Goal: Task Accomplishment & Management: Manage account settings

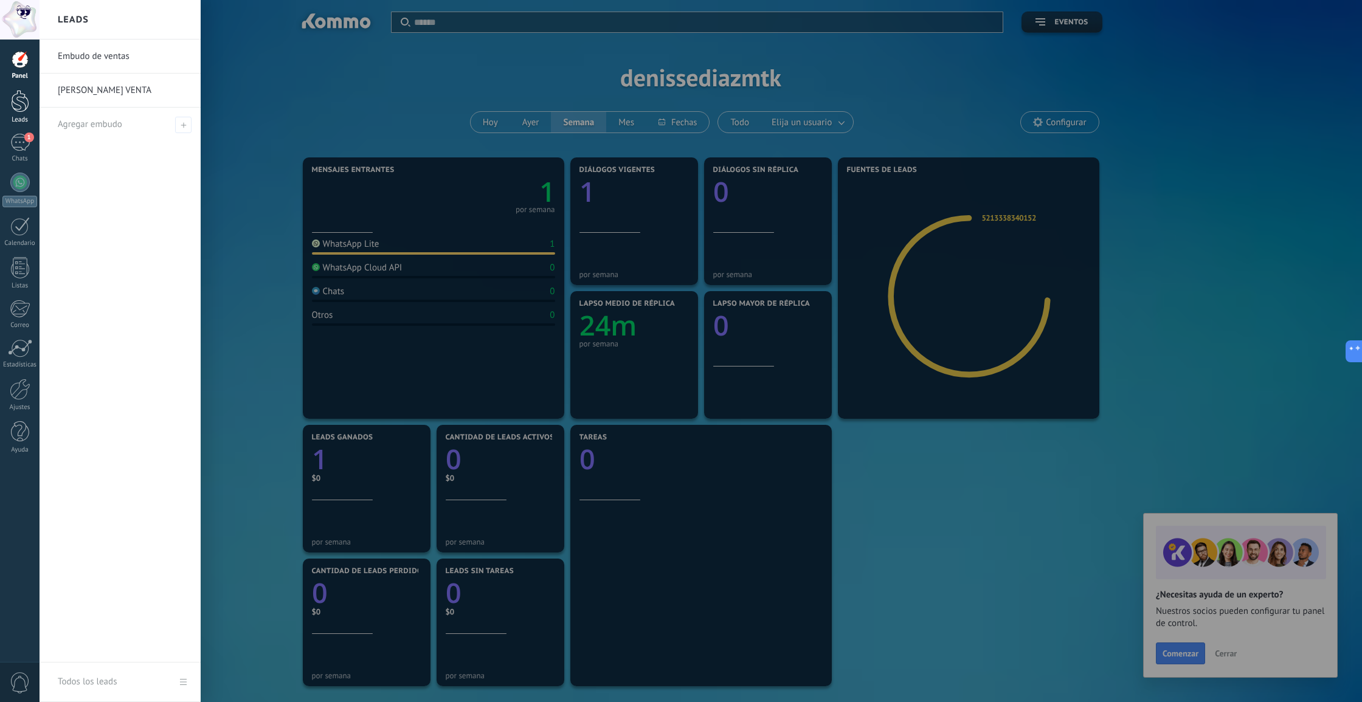
click at [14, 98] on div at bounding box center [20, 101] width 18 height 22
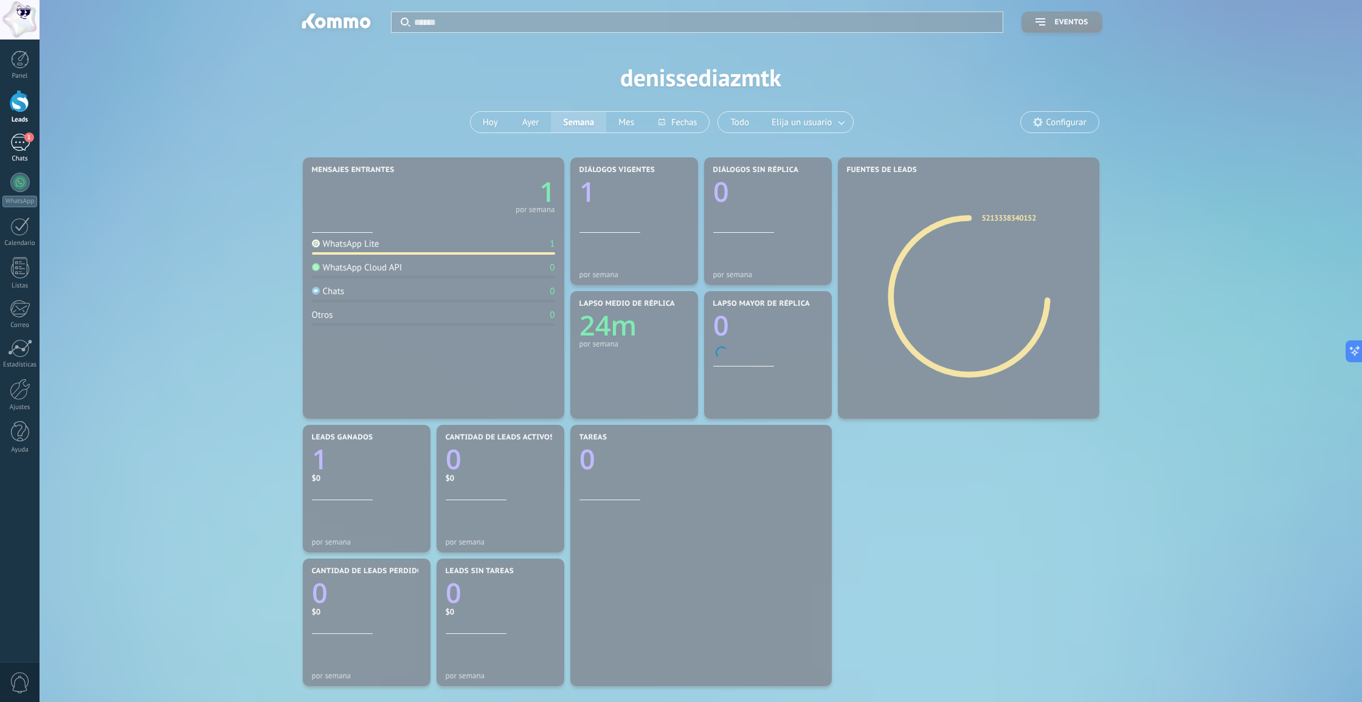
click at [18, 140] on div "1" at bounding box center [19, 143] width 19 height 18
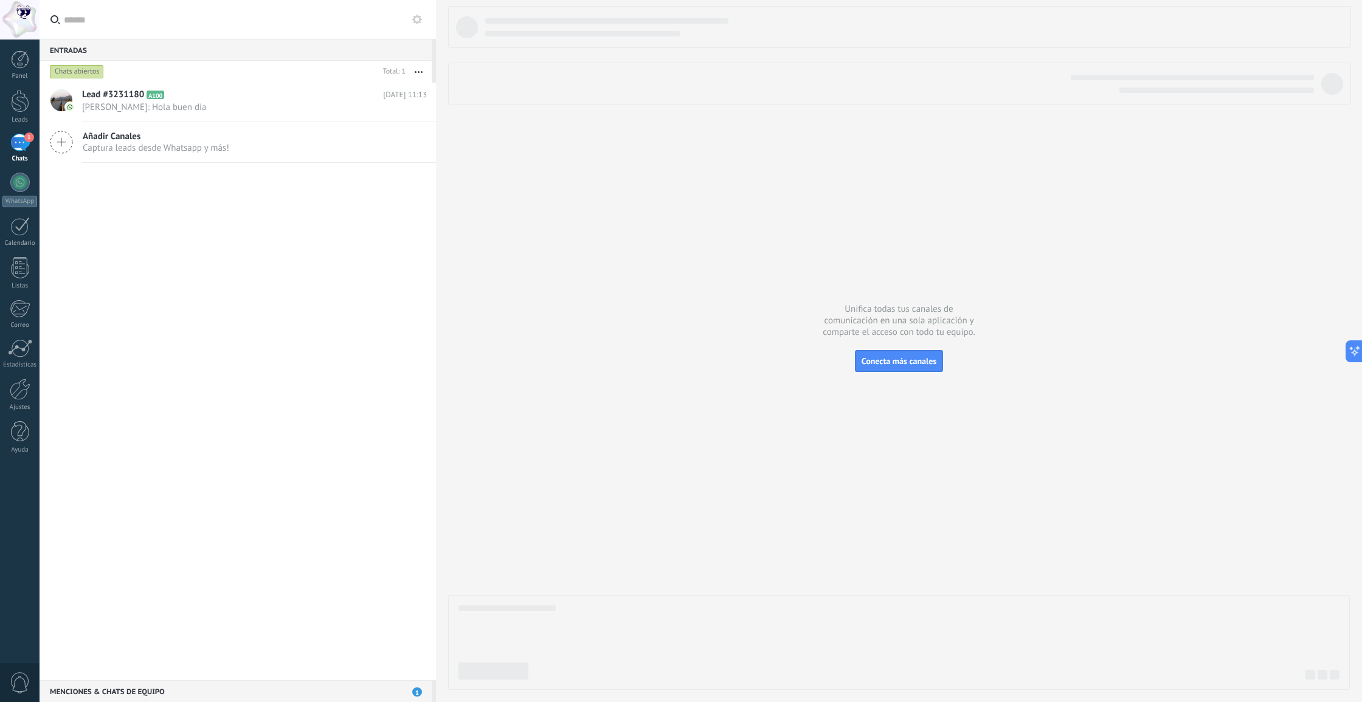
scroll to position [0, 1]
click at [18, 108] on div at bounding box center [20, 101] width 18 height 22
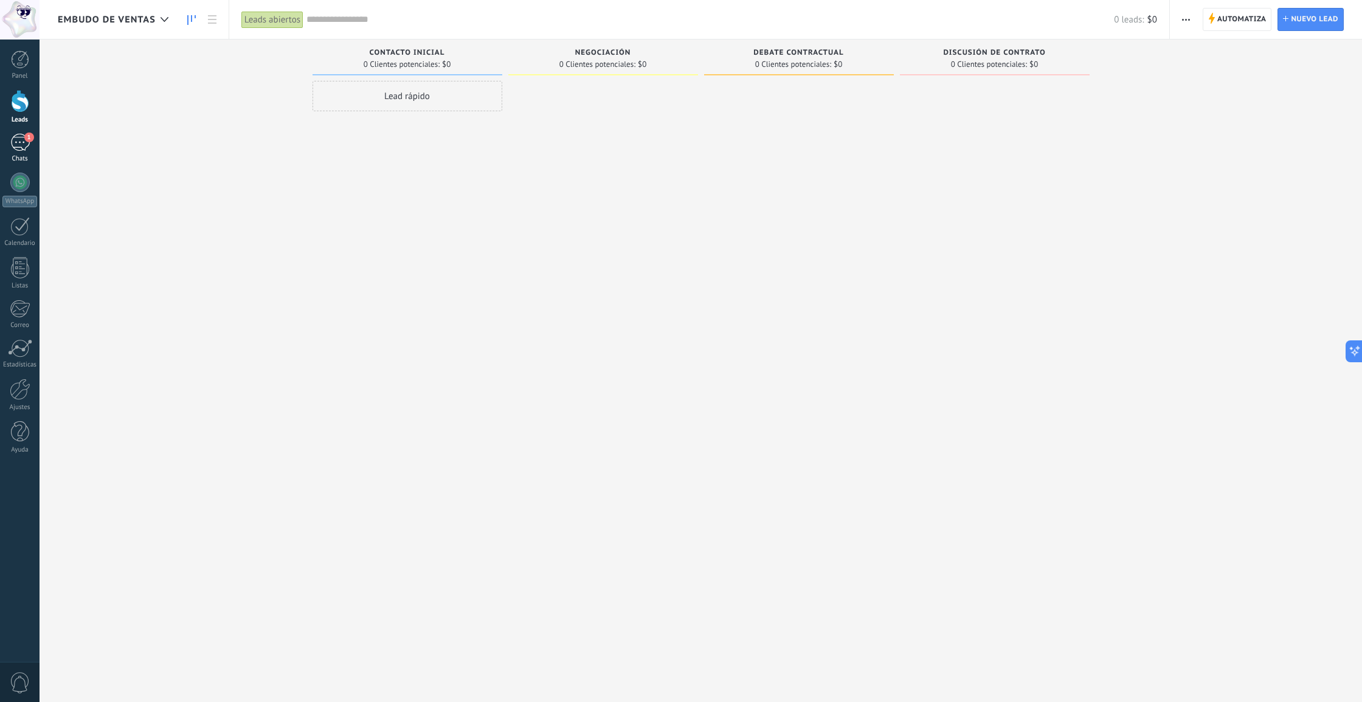
click at [22, 151] on link "1 Chats" at bounding box center [20, 148] width 40 height 29
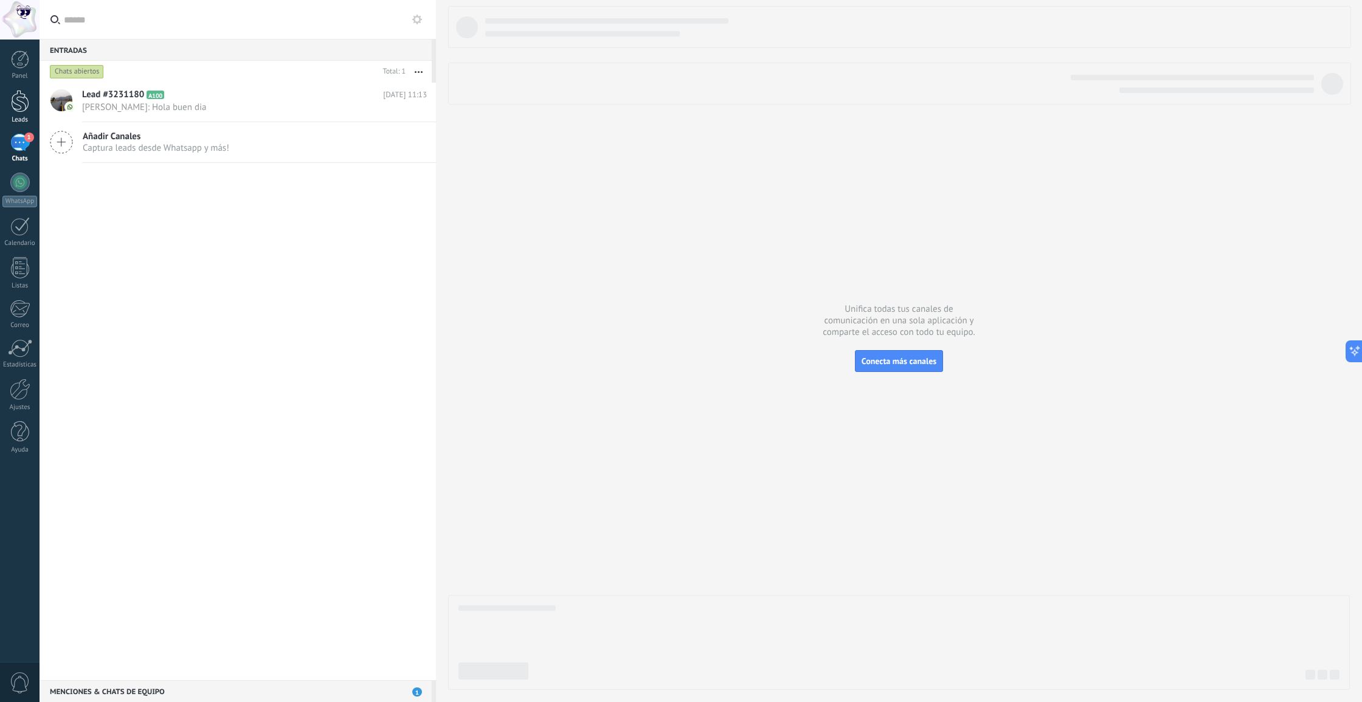
click at [22, 105] on div at bounding box center [20, 101] width 18 height 22
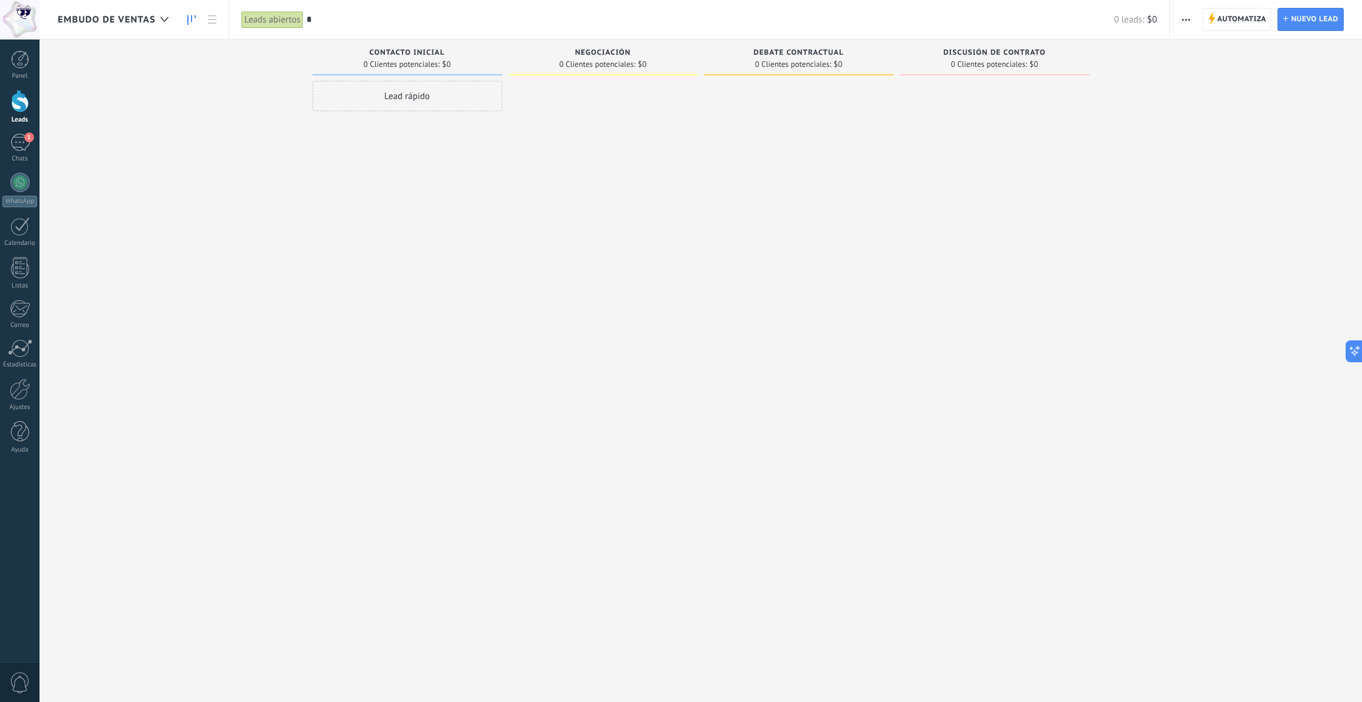
type input "**"
click at [353, 18] on input "**" at bounding box center [702, 19] width 793 height 13
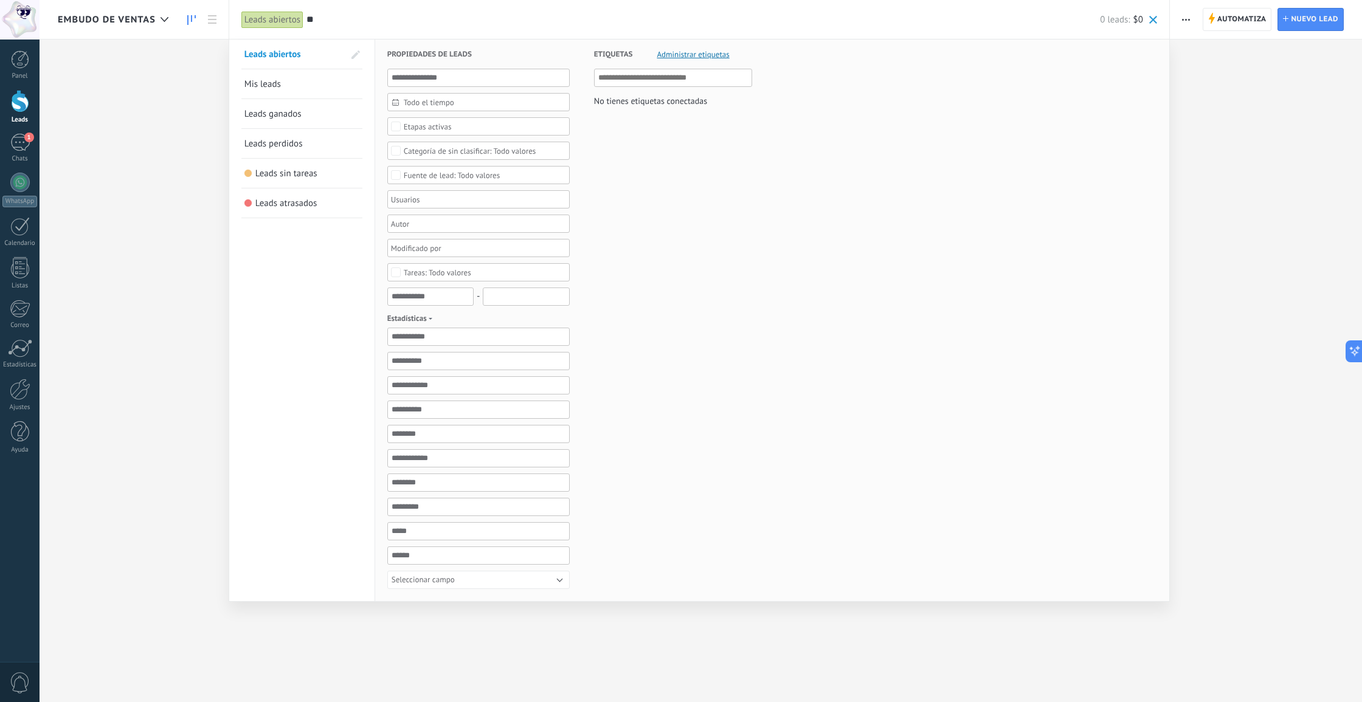
click at [353, 18] on input "**" at bounding box center [702, 19] width 793 height 13
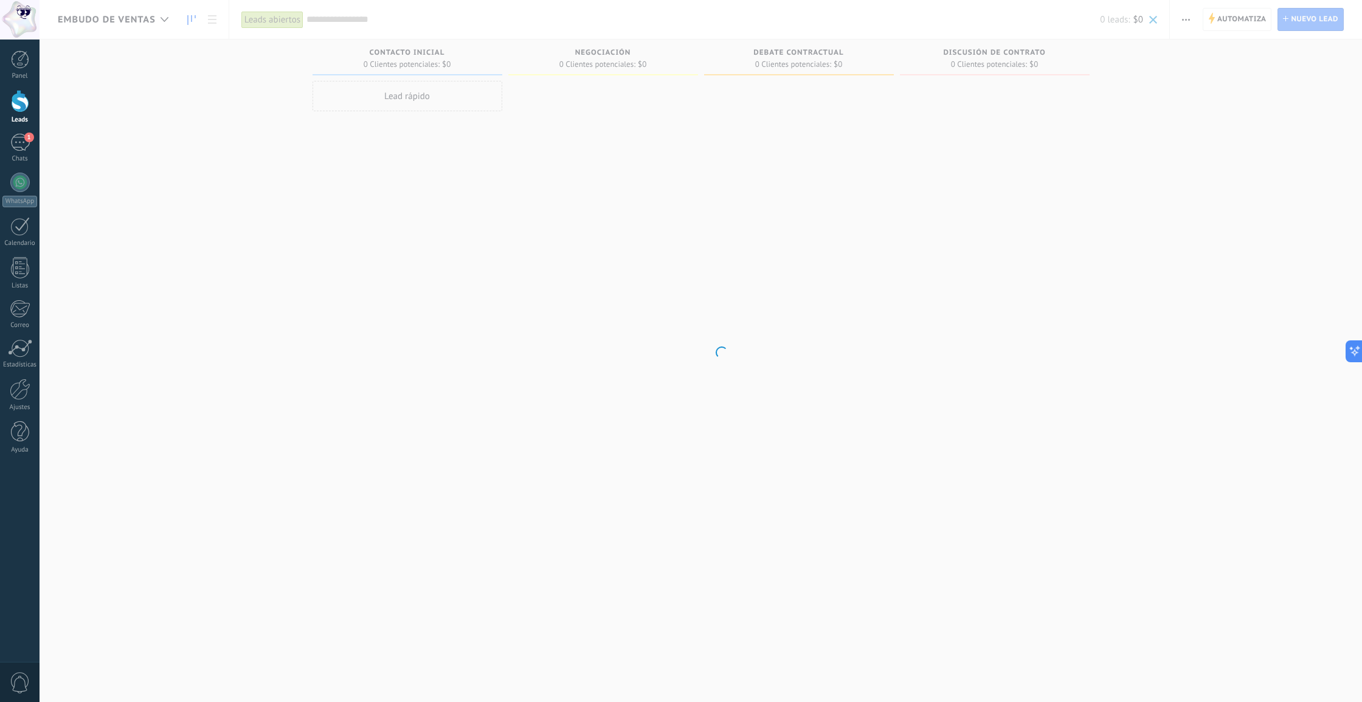
click at [44, 169] on body ".abccls-1,.abccls-2{fill-rule:evenodd}.abccls-2{fill:#fff} .abfcls-1{fill:none}…" at bounding box center [681, 351] width 1362 height 702
click at [3, 136] on link "1 Chats" at bounding box center [20, 148] width 40 height 29
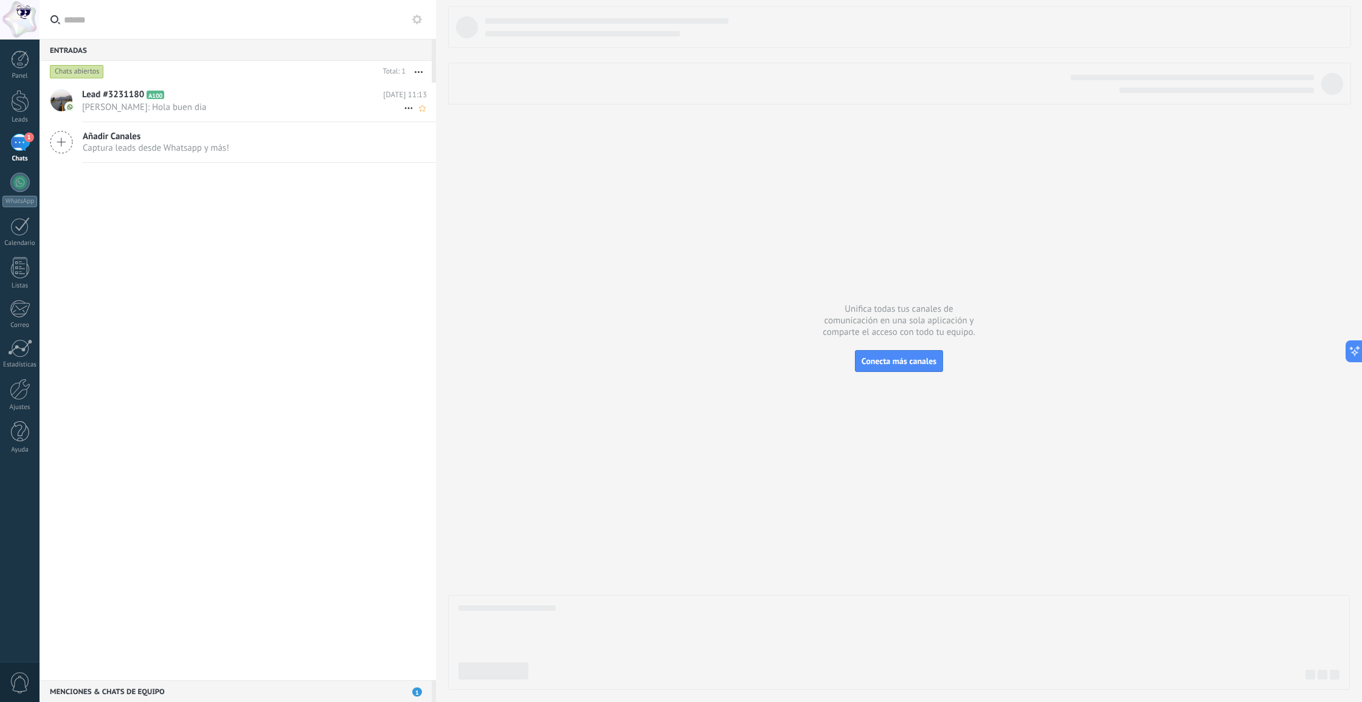
click at [205, 108] on span "[PERSON_NAME]: Hola buen dia" at bounding box center [243, 108] width 322 height 12
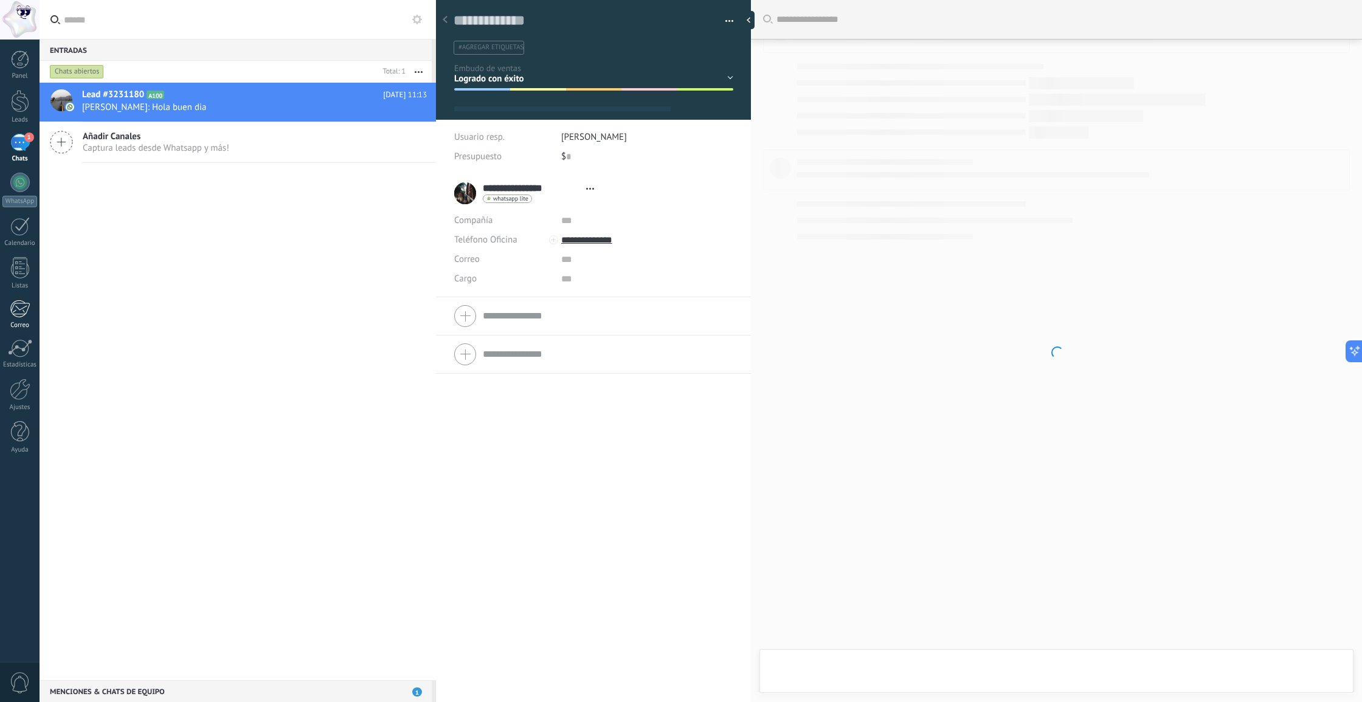
type textarea "**********"
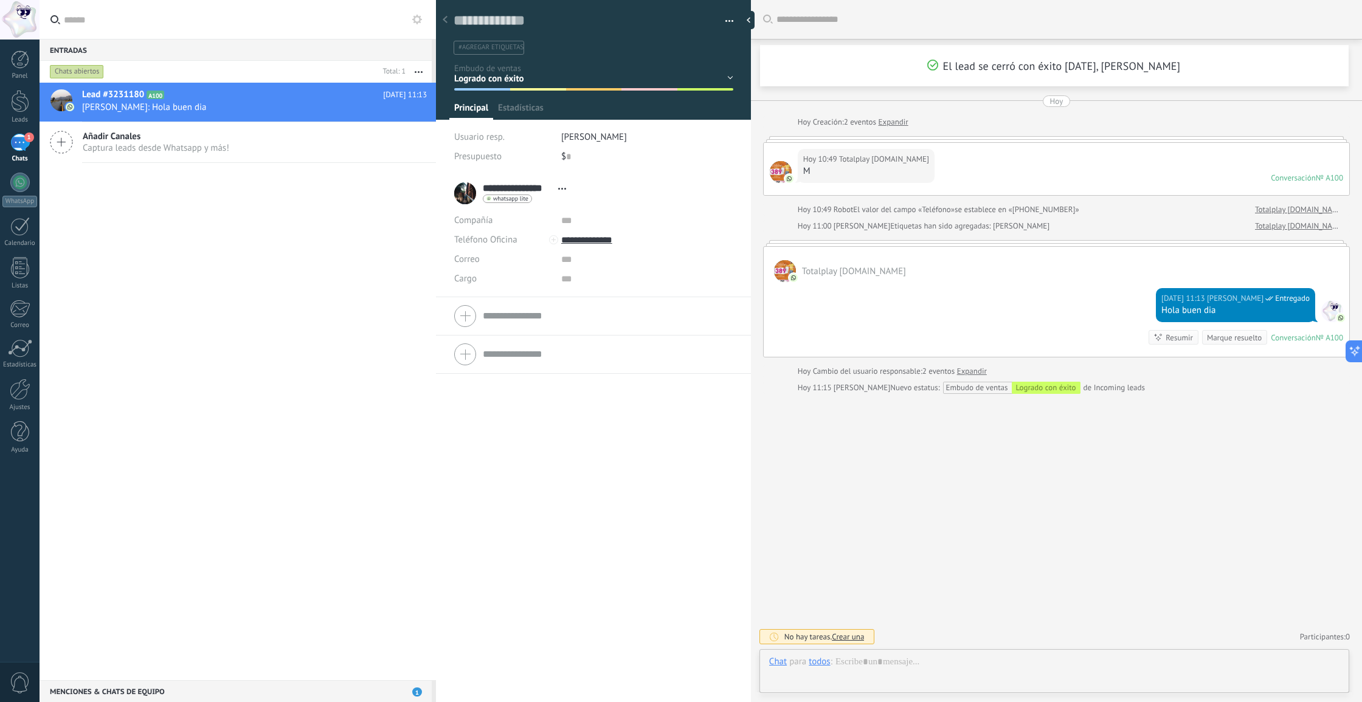
scroll to position [18, 0]
click at [21, 404] on div "Ajustes" at bounding box center [19, 408] width 35 height 8
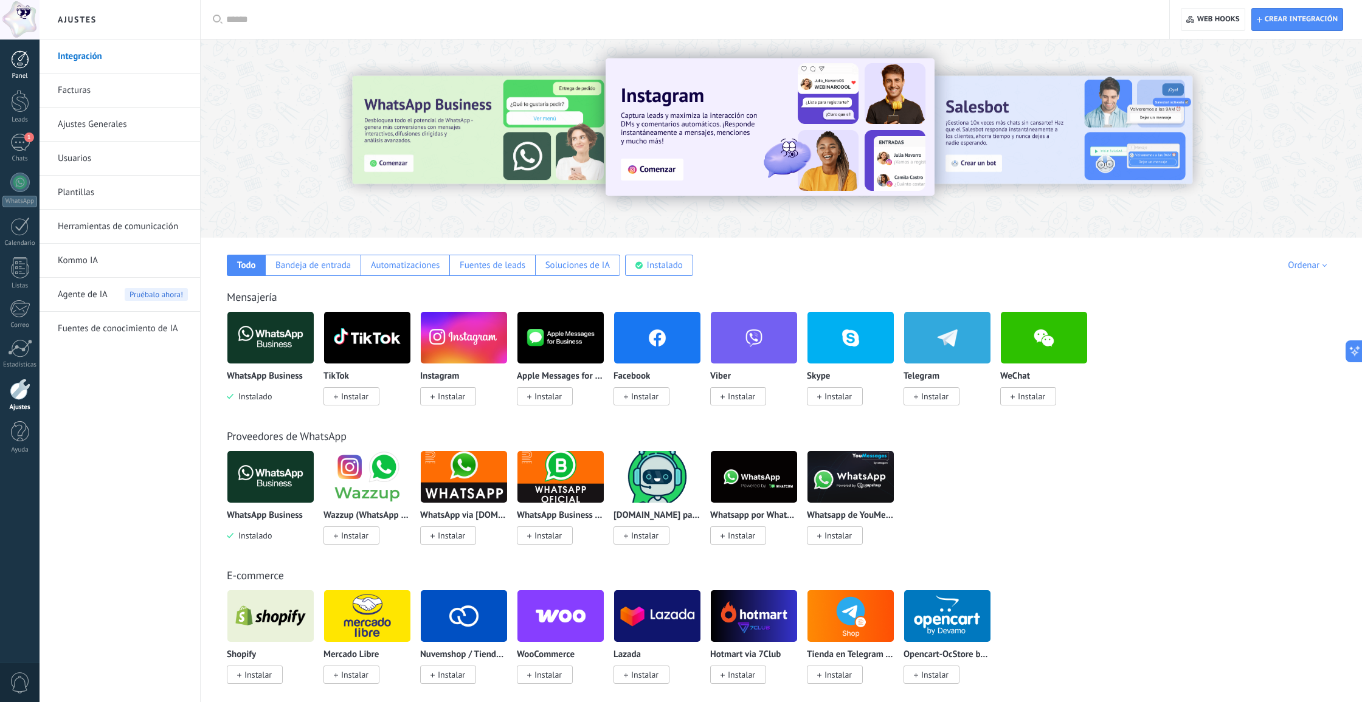
click at [11, 63] on div at bounding box center [20, 59] width 18 height 18
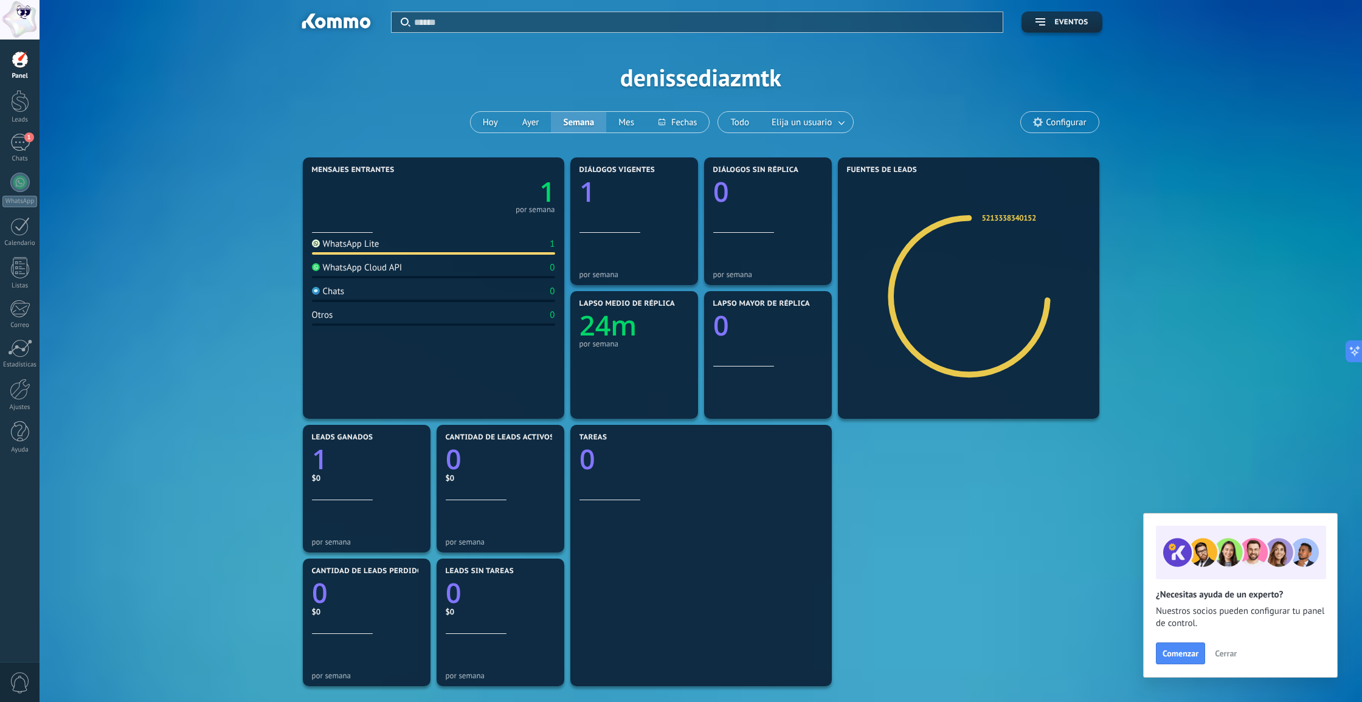
click at [370, 275] on div "WhatsApp Cloud API 0" at bounding box center [433, 270] width 243 height 16
click at [22, 394] on div at bounding box center [20, 389] width 21 height 21
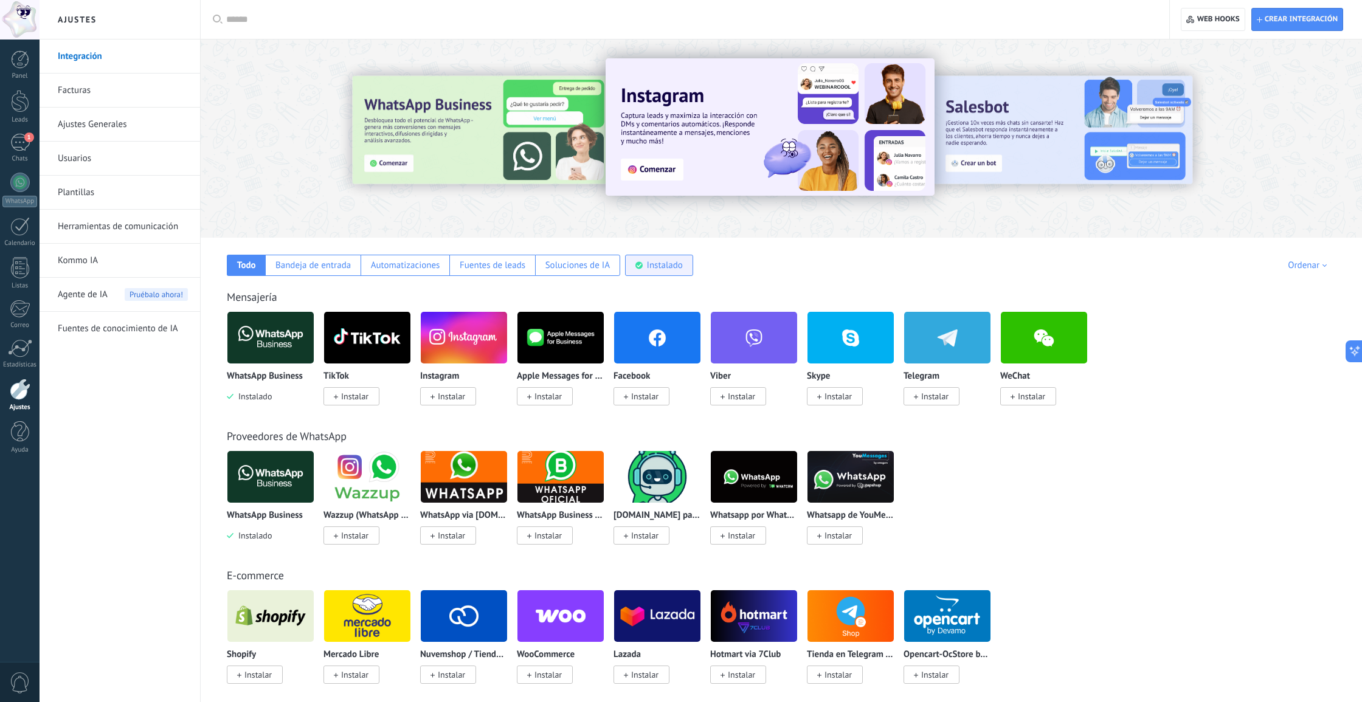
click at [642, 258] on div "Instalado" at bounding box center [659, 265] width 68 height 21
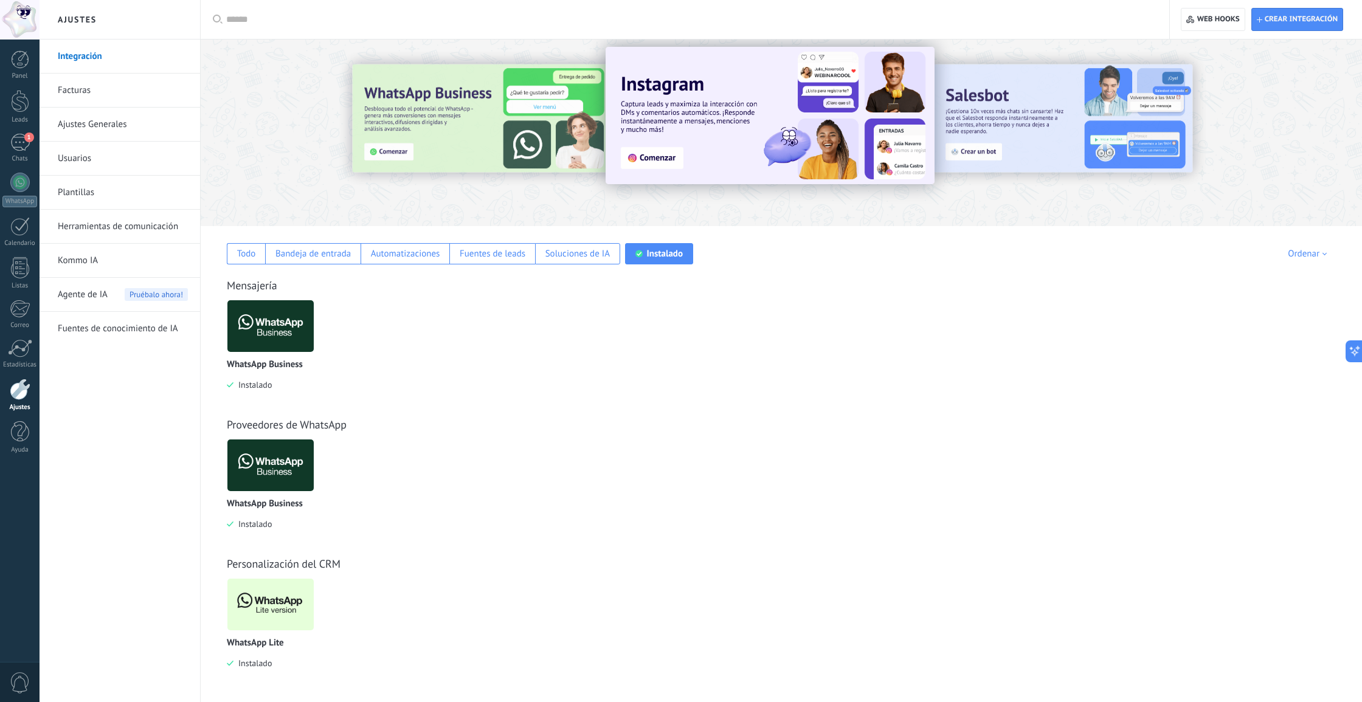
scroll to position [12, 0]
click at [273, 607] on img at bounding box center [270, 604] width 86 height 59
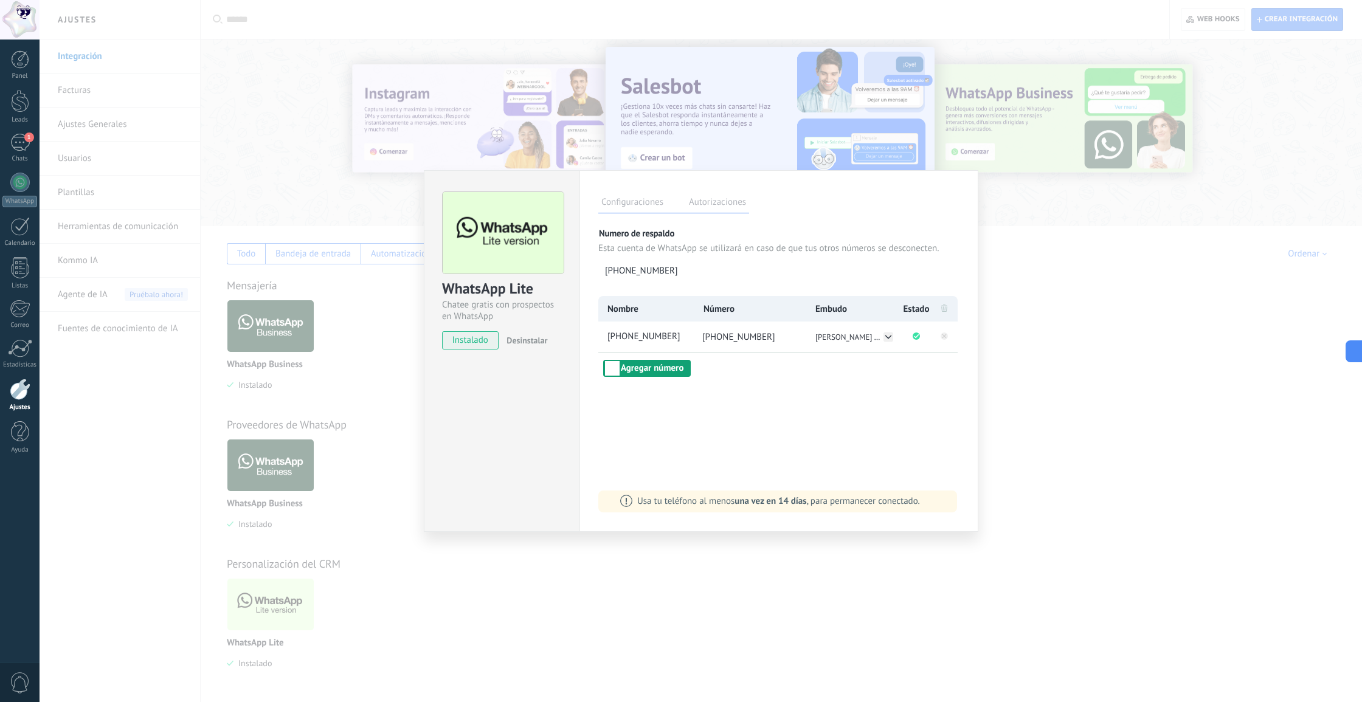
click at [663, 367] on button "Agregar número" at bounding box center [647, 368] width 88 height 17
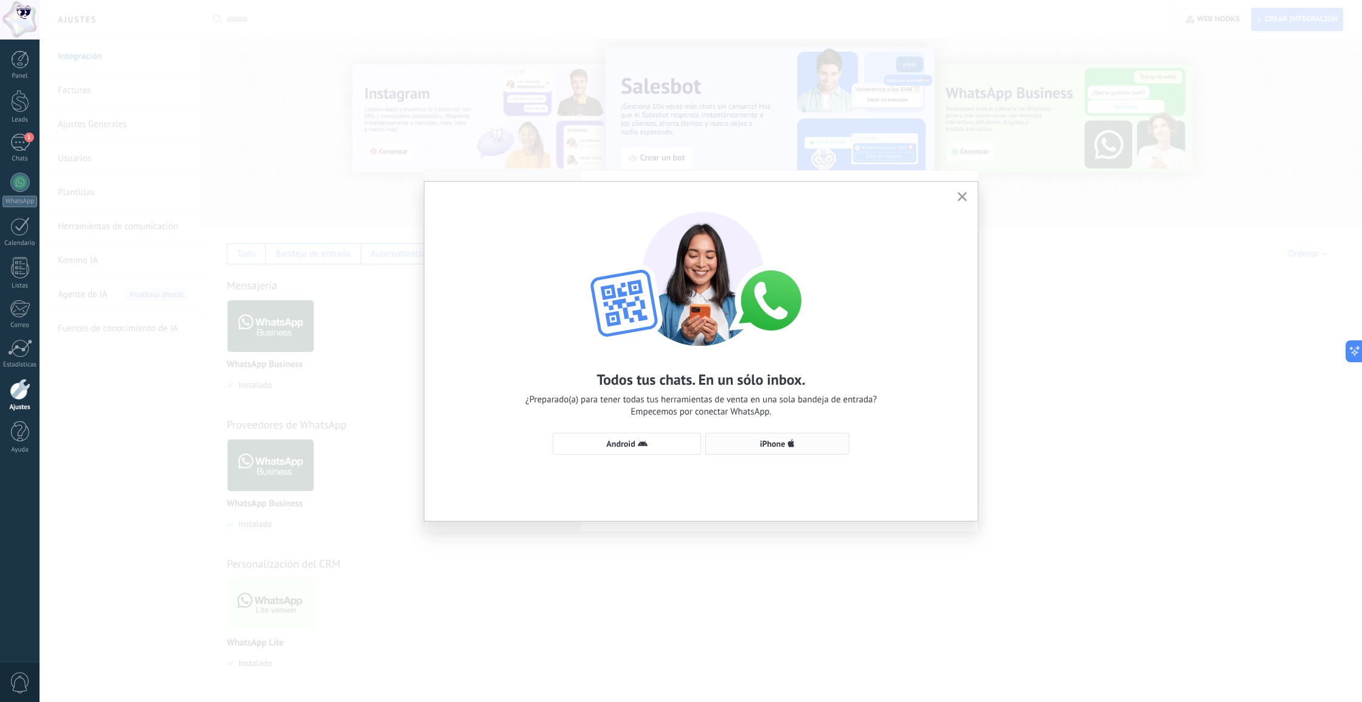
click at [809, 445] on span "iPhone" at bounding box center [777, 444] width 131 height 10
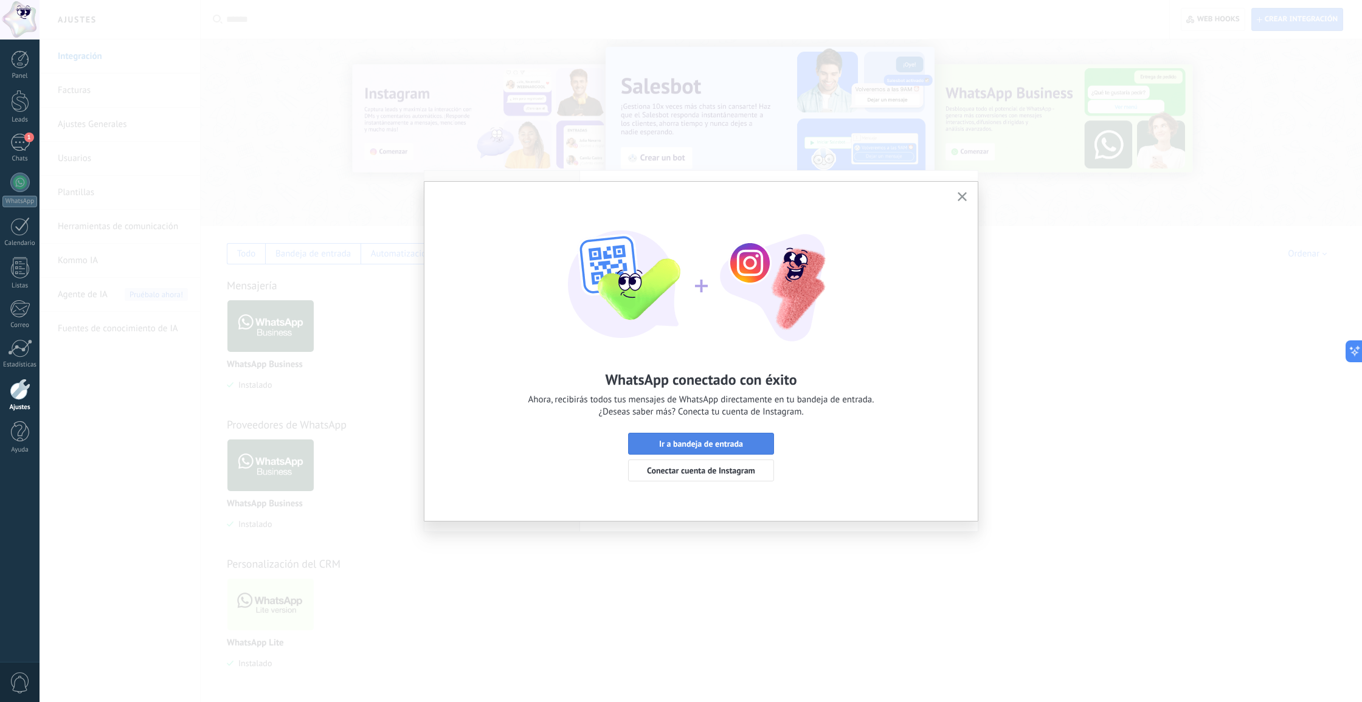
click at [687, 445] on span "Ir a bandeja de entrada" at bounding box center [701, 444] width 84 height 9
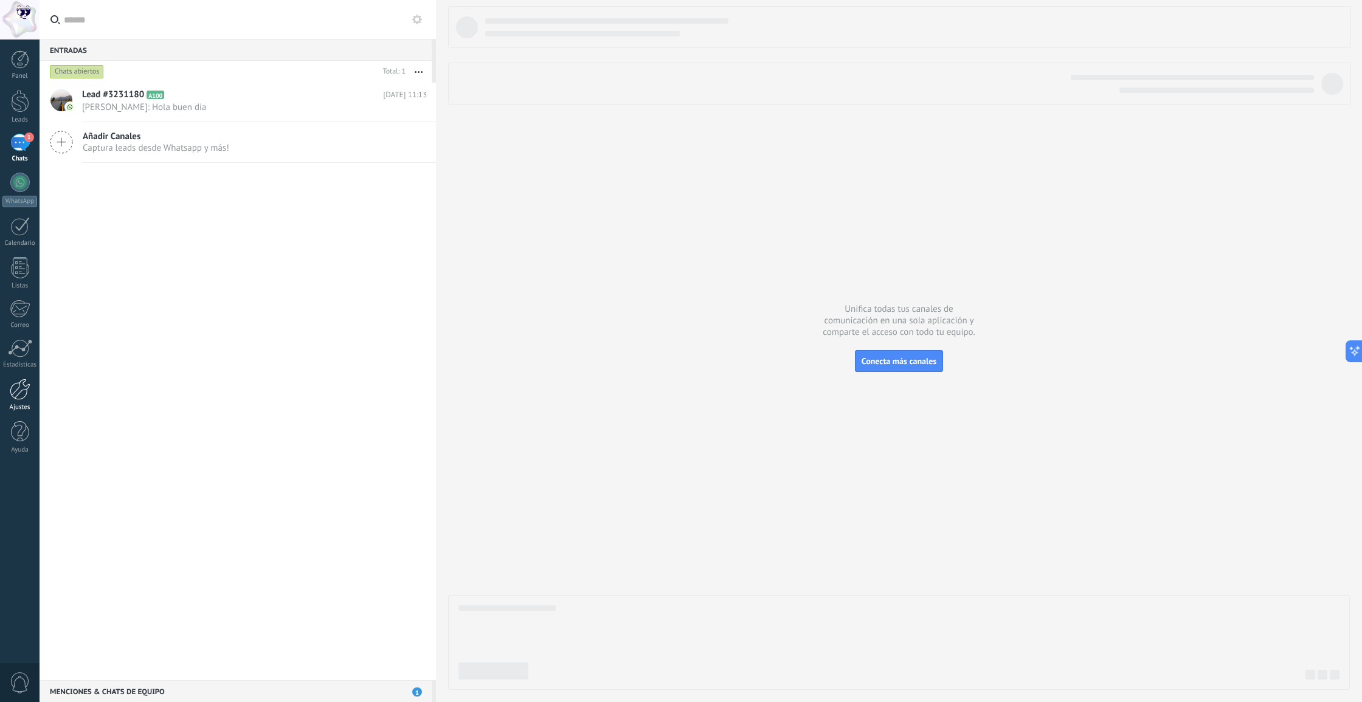
click at [19, 388] on div at bounding box center [20, 389] width 21 height 21
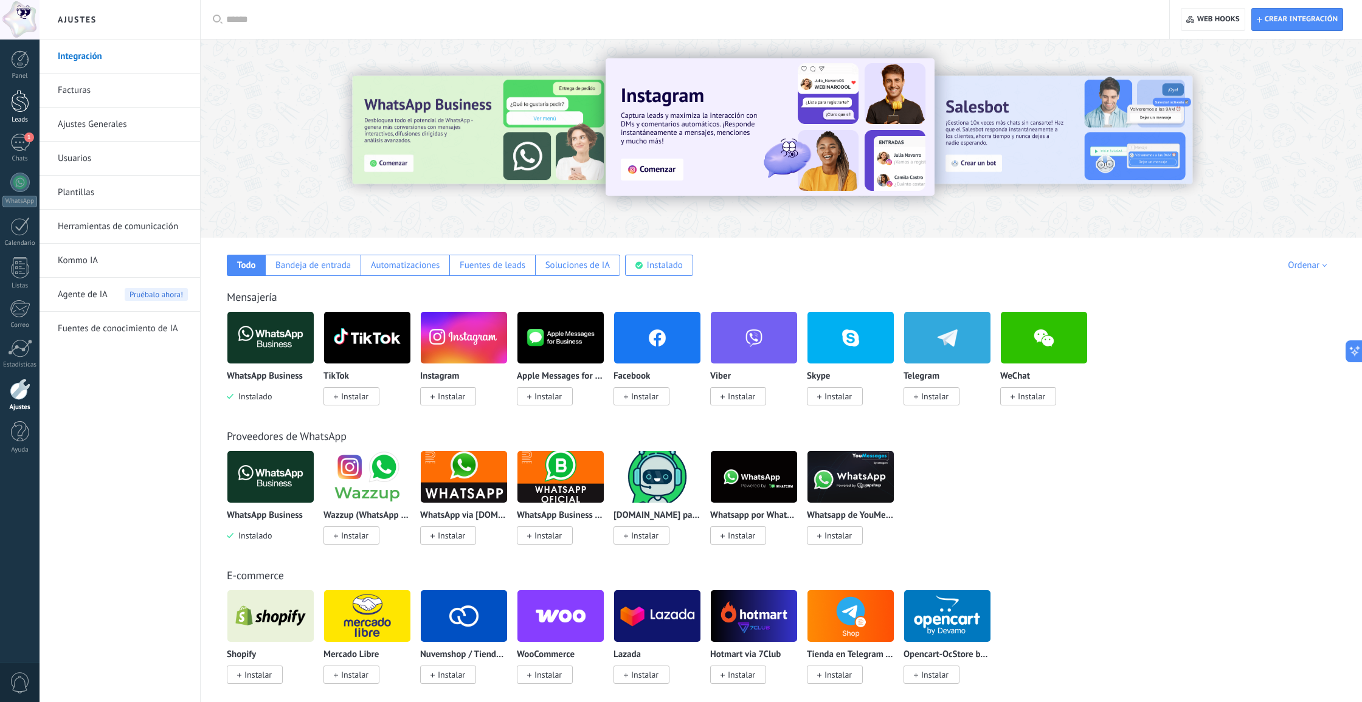
click at [15, 102] on div at bounding box center [20, 101] width 18 height 22
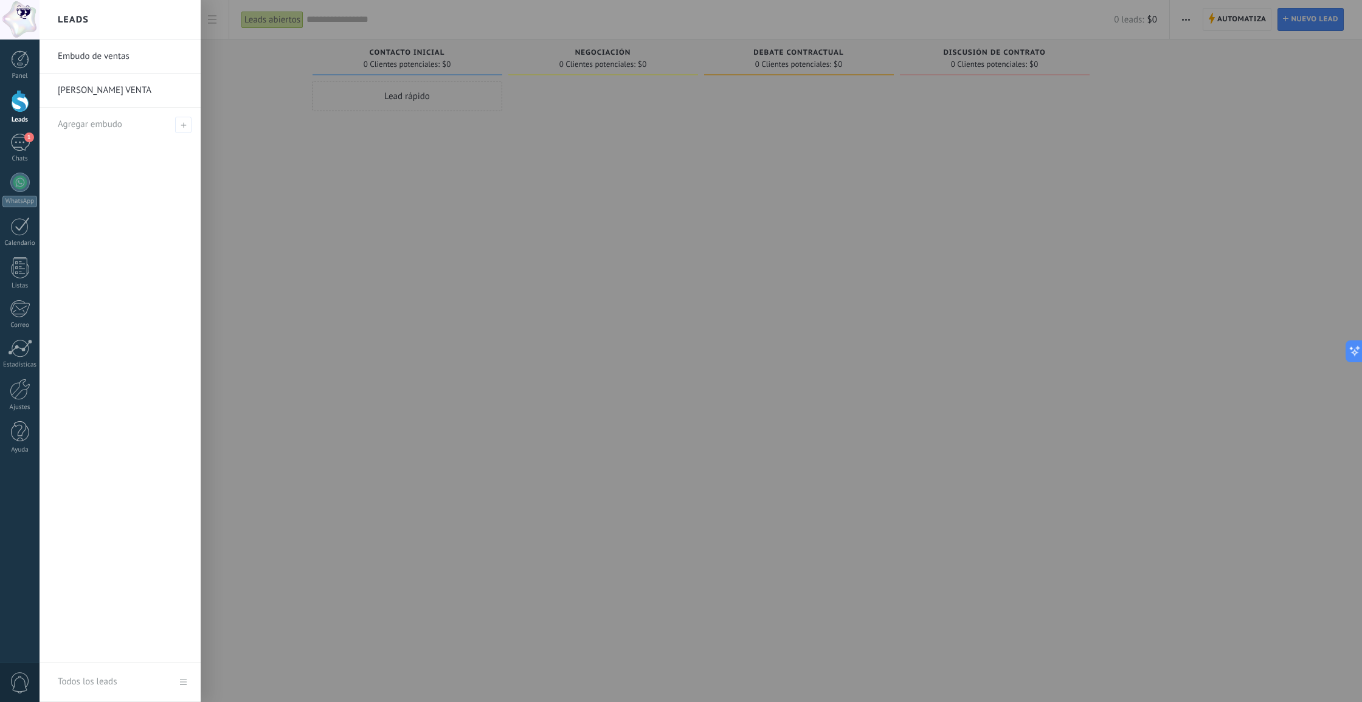
click at [83, 56] on link "Embudo de ventas" at bounding box center [123, 57] width 131 height 34
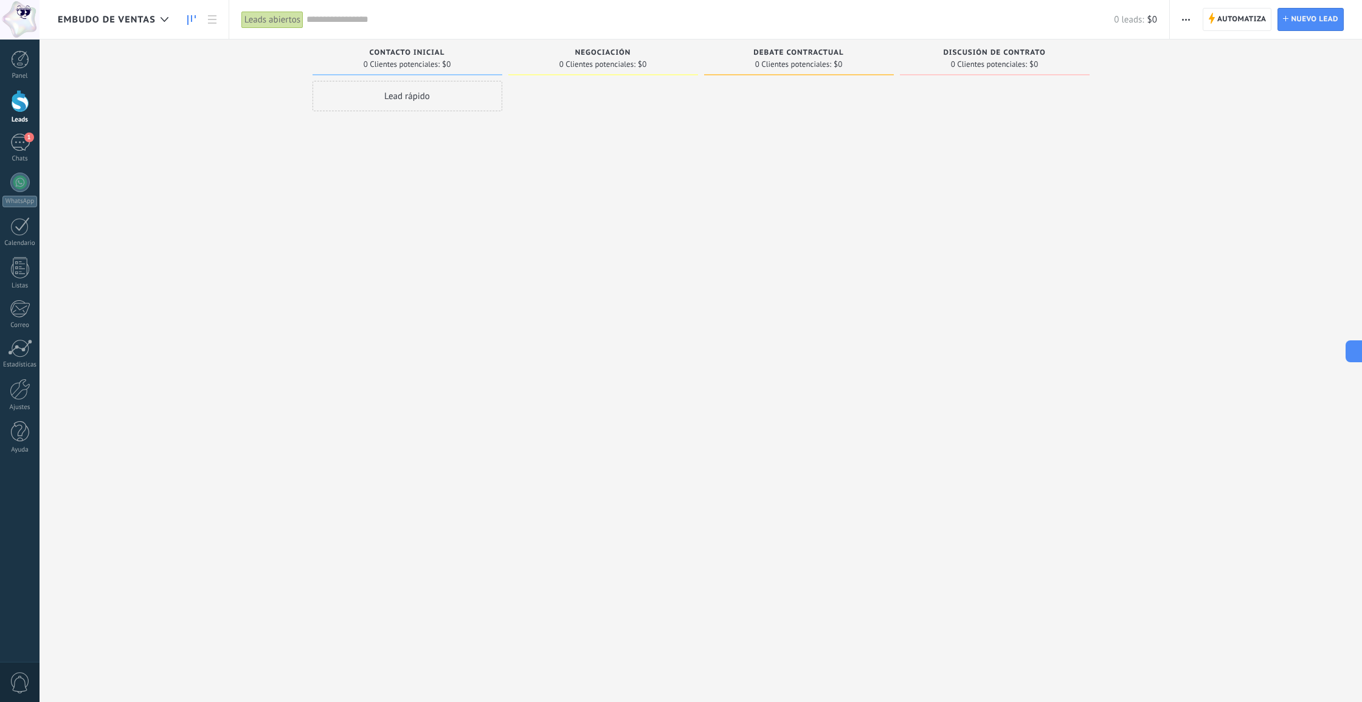
click at [133, 20] on span "Embudo de ventas" at bounding box center [107, 20] width 98 height 12
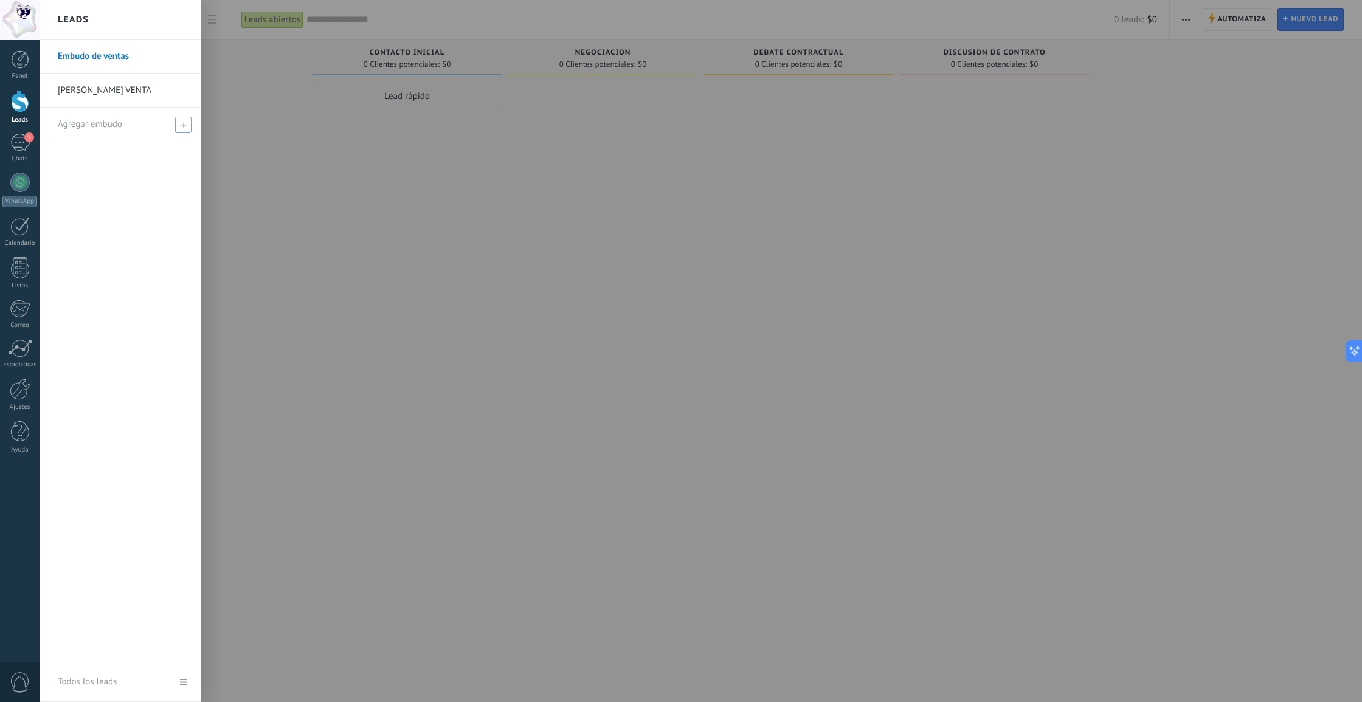
click at [184, 124] on use at bounding box center [183, 124] width 5 height 5
type input "********"
click at [179, 124] on span at bounding box center [184, 124] width 13 height 15
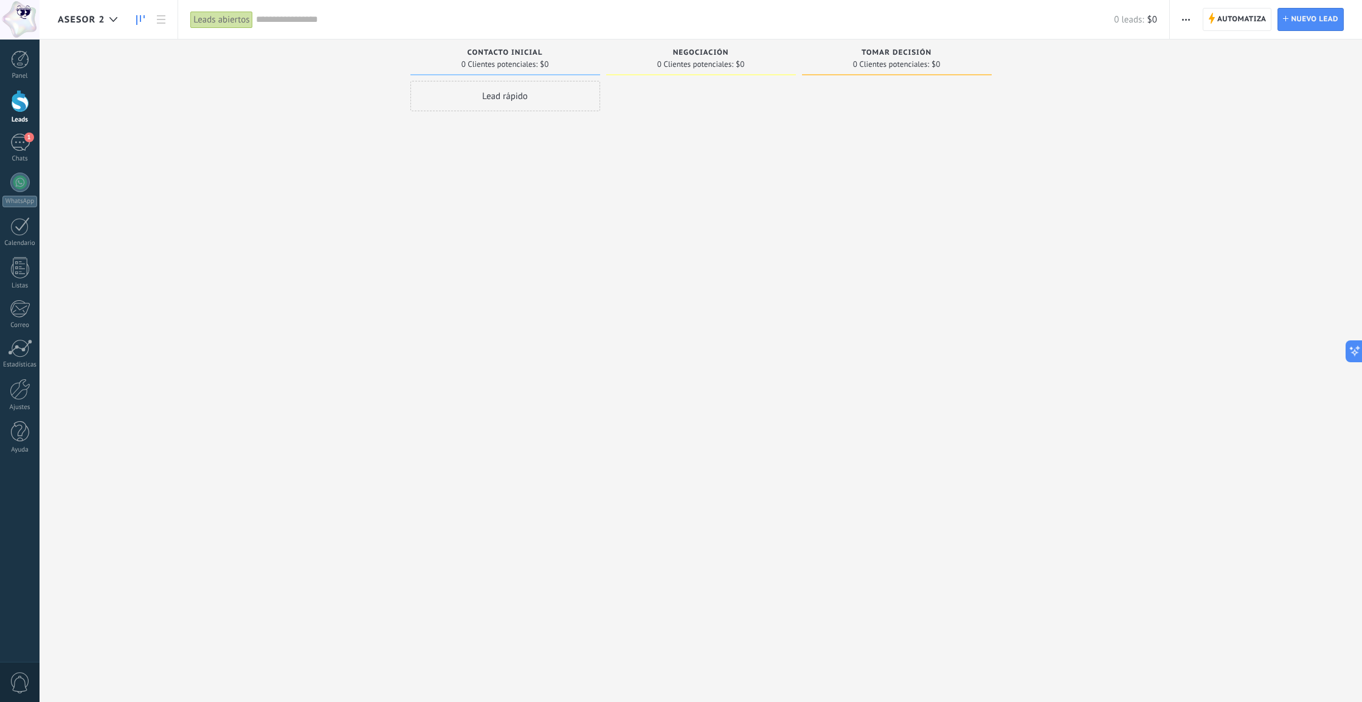
click at [103, 27] on div "ASESOR 2" at bounding box center [91, 19] width 66 height 39
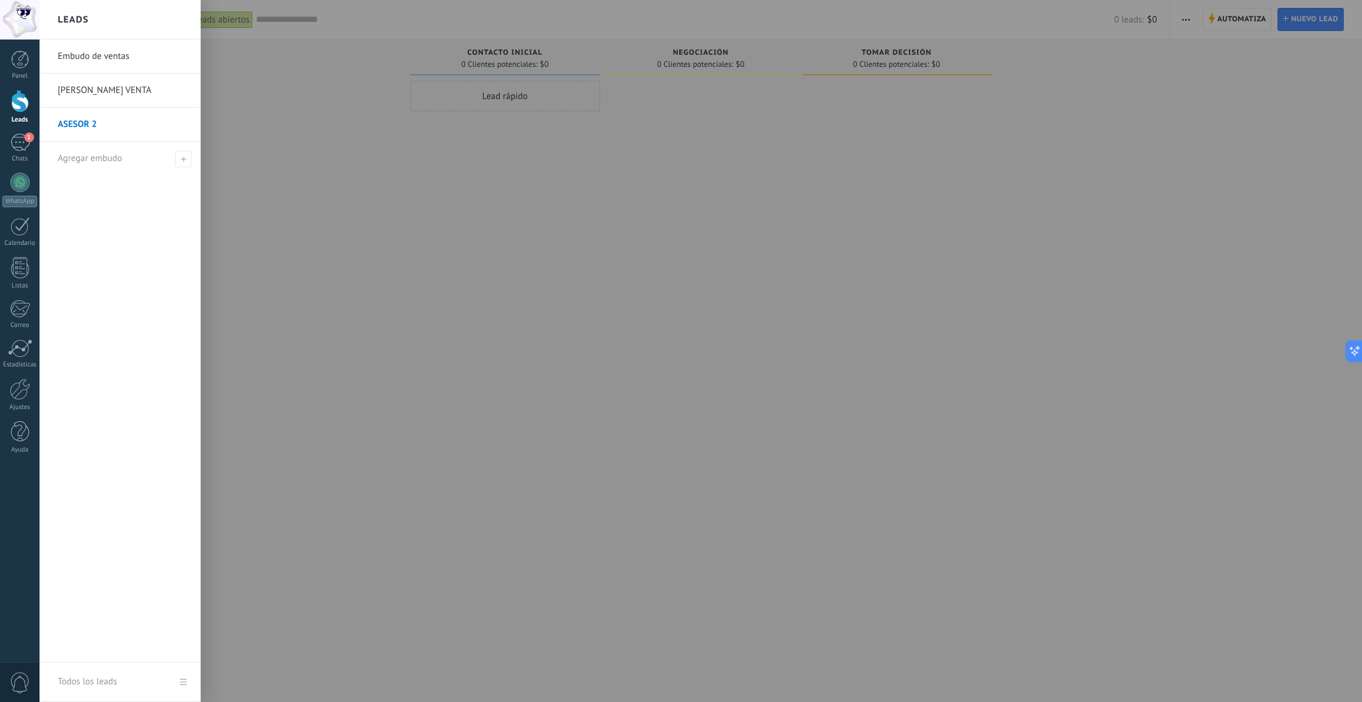
click at [75, 58] on link "Embudo de ventas" at bounding box center [123, 57] width 131 height 34
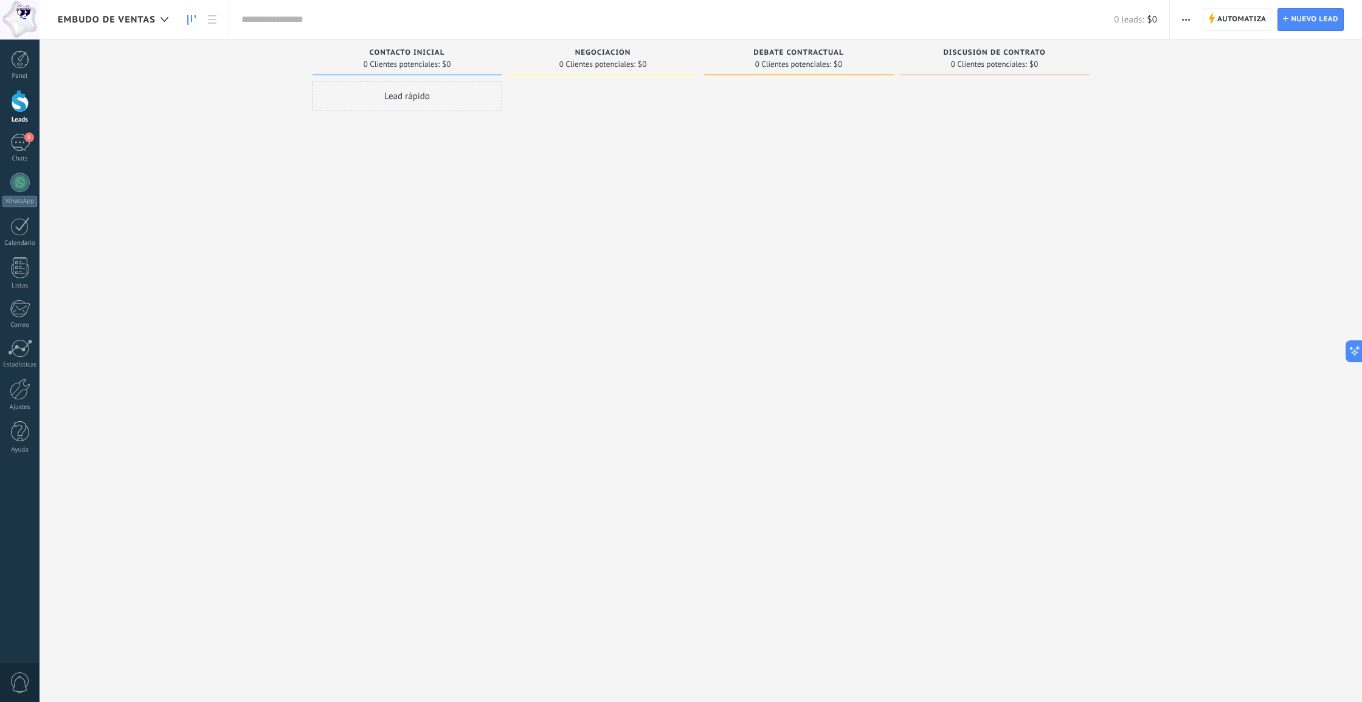
click at [84, 7] on div "Embudo de ventas" at bounding box center [116, 19] width 117 height 39
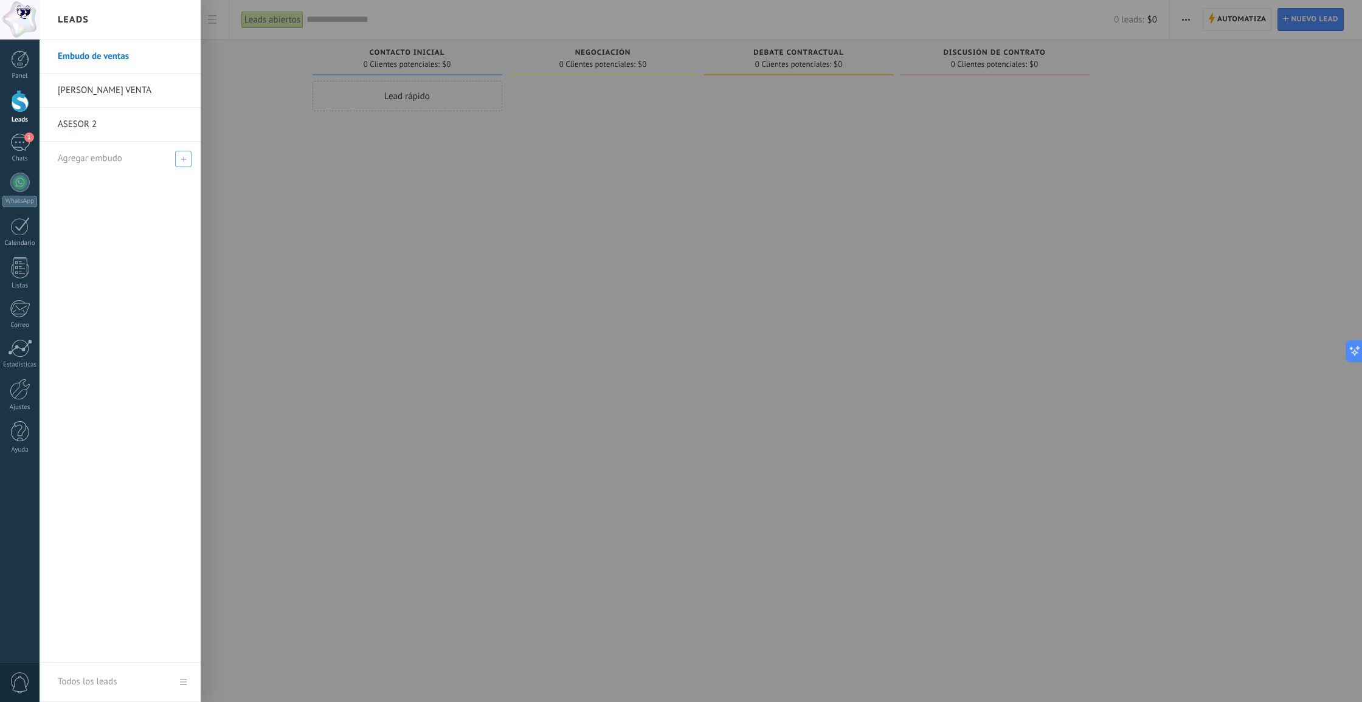
click at [176, 158] on span at bounding box center [183, 159] width 16 height 16
type input "********"
click at [182, 159] on span at bounding box center [184, 158] width 11 height 9
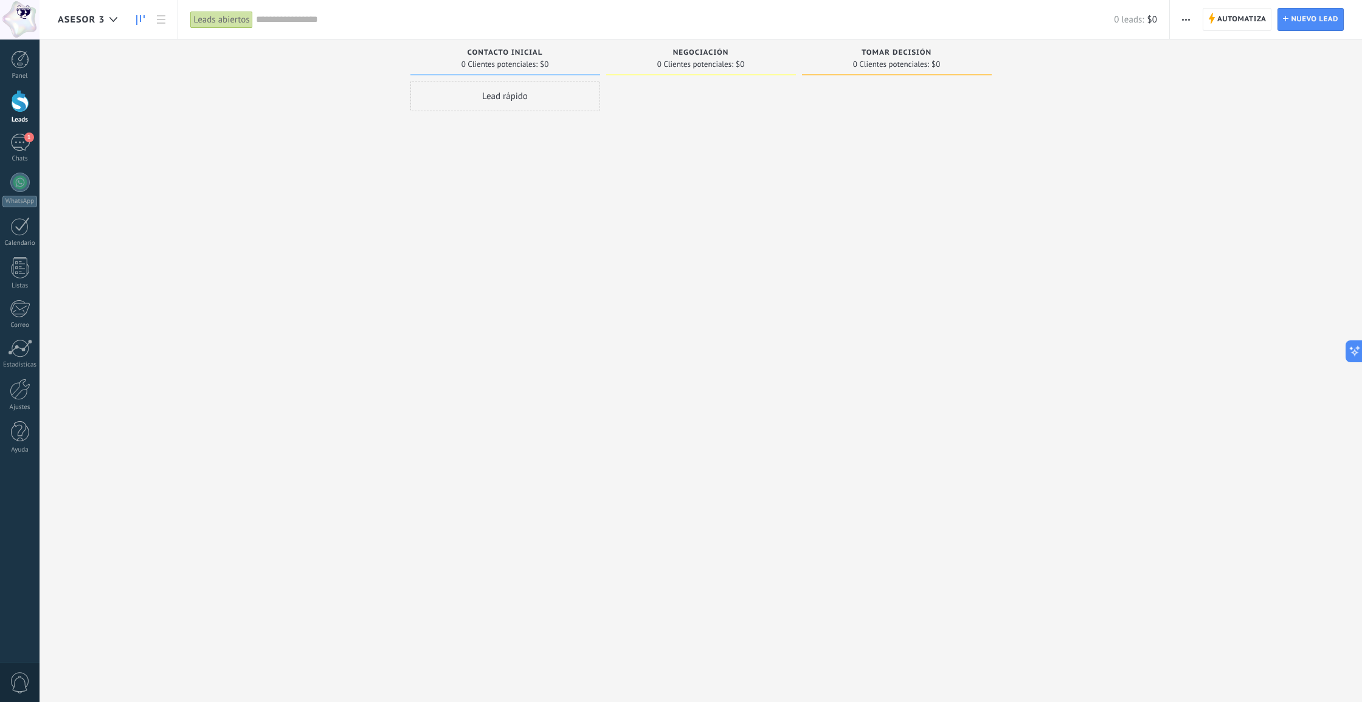
click at [90, 20] on span "ASESOR 3" at bounding box center [81, 20] width 47 height 12
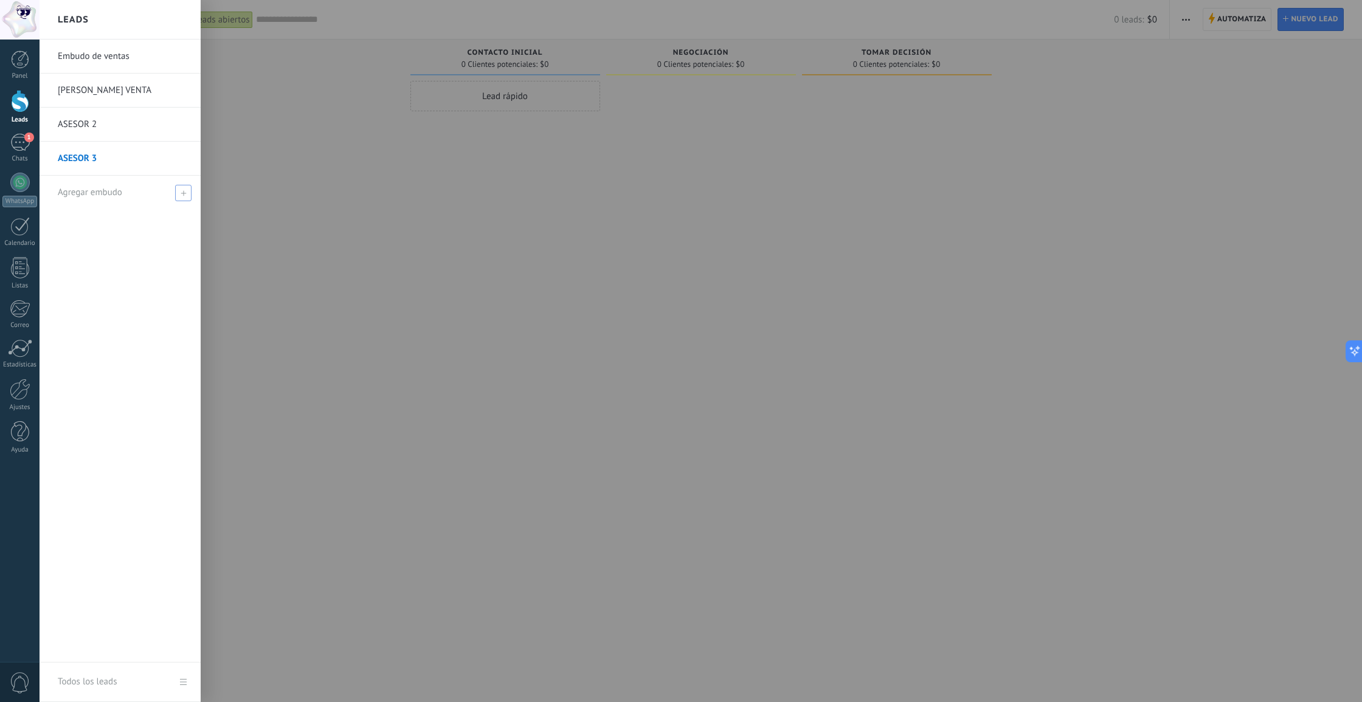
click at [182, 190] on span at bounding box center [183, 193] width 16 height 16
type input "********"
click at [186, 188] on span at bounding box center [184, 192] width 11 height 9
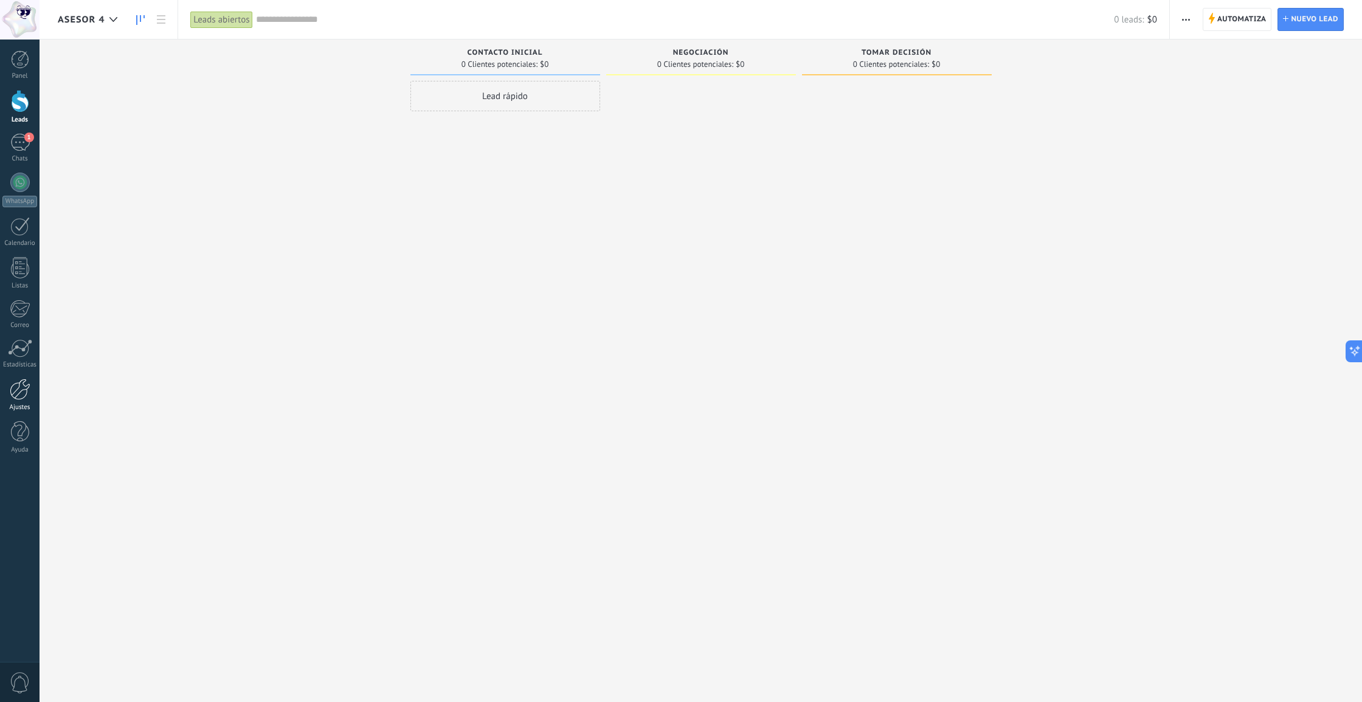
click at [15, 391] on div at bounding box center [20, 389] width 21 height 21
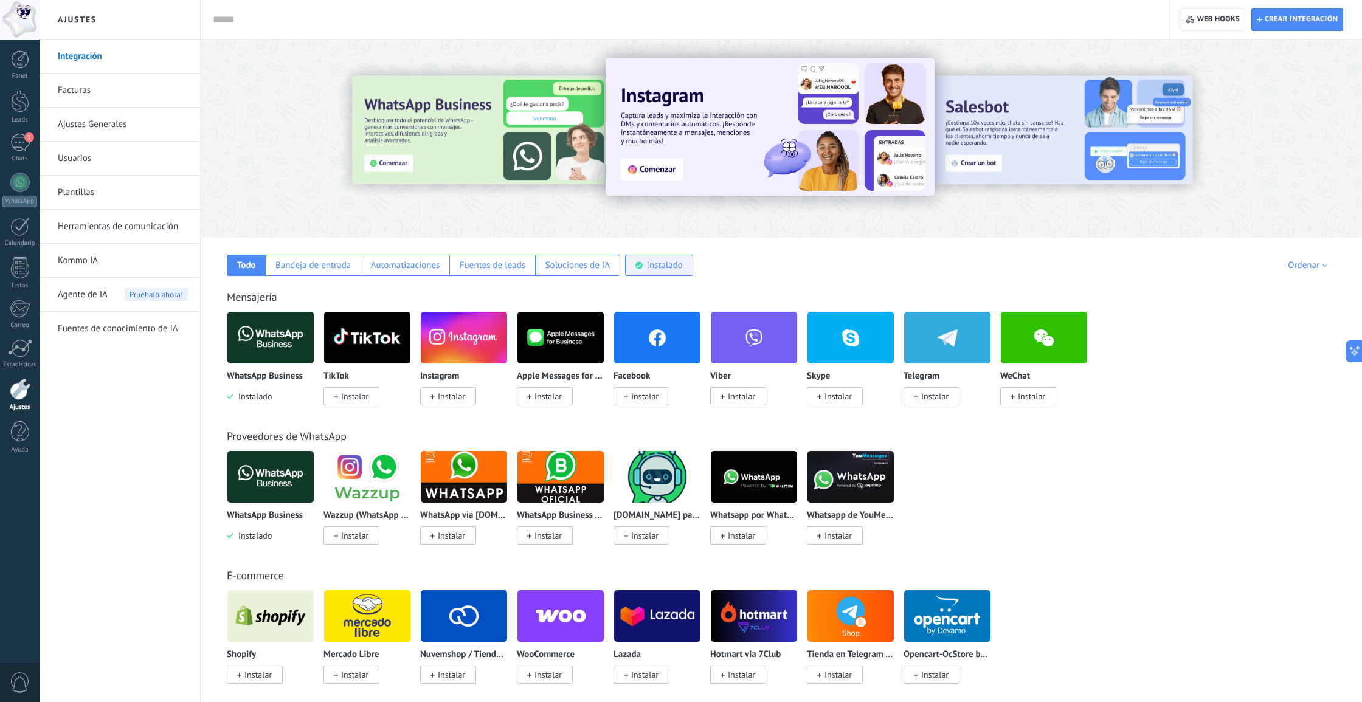
click at [668, 265] on div "Instalado" at bounding box center [665, 266] width 36 height 12
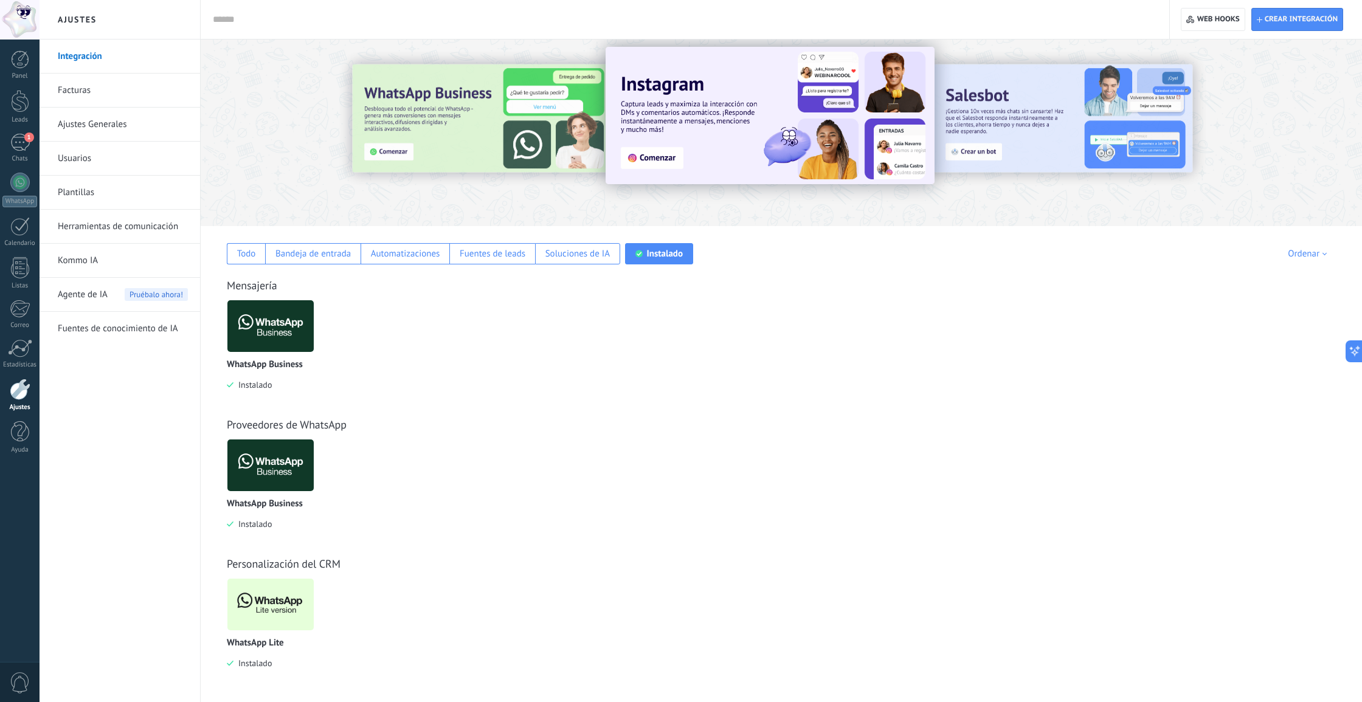
scroll to position [12, 0]
click at [283, 588] on img at bounding box center [270, 604] width 86 height 59
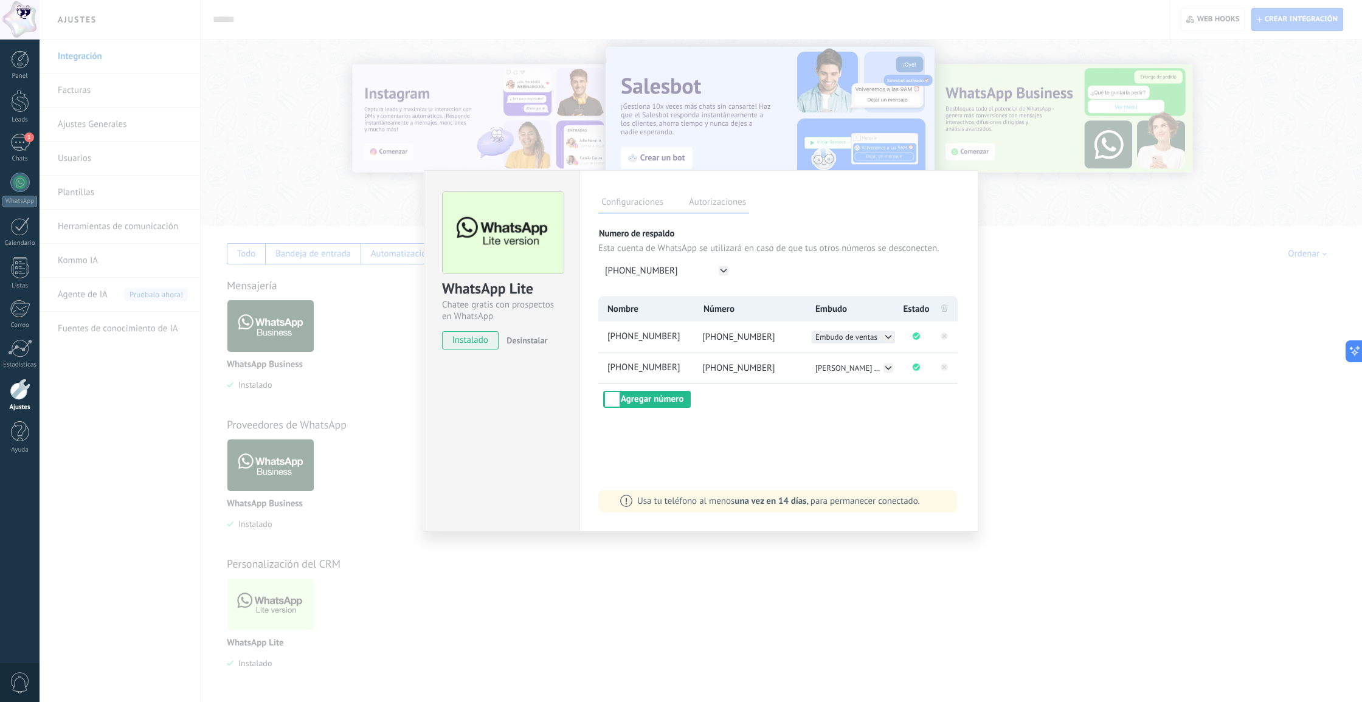
click at [887, 339] on icon at bounding box center [888, 337] width 10 height 10
click at [844, 366] on span "ASESOR 2" at bounding box center [833, 362] width 34 height 10
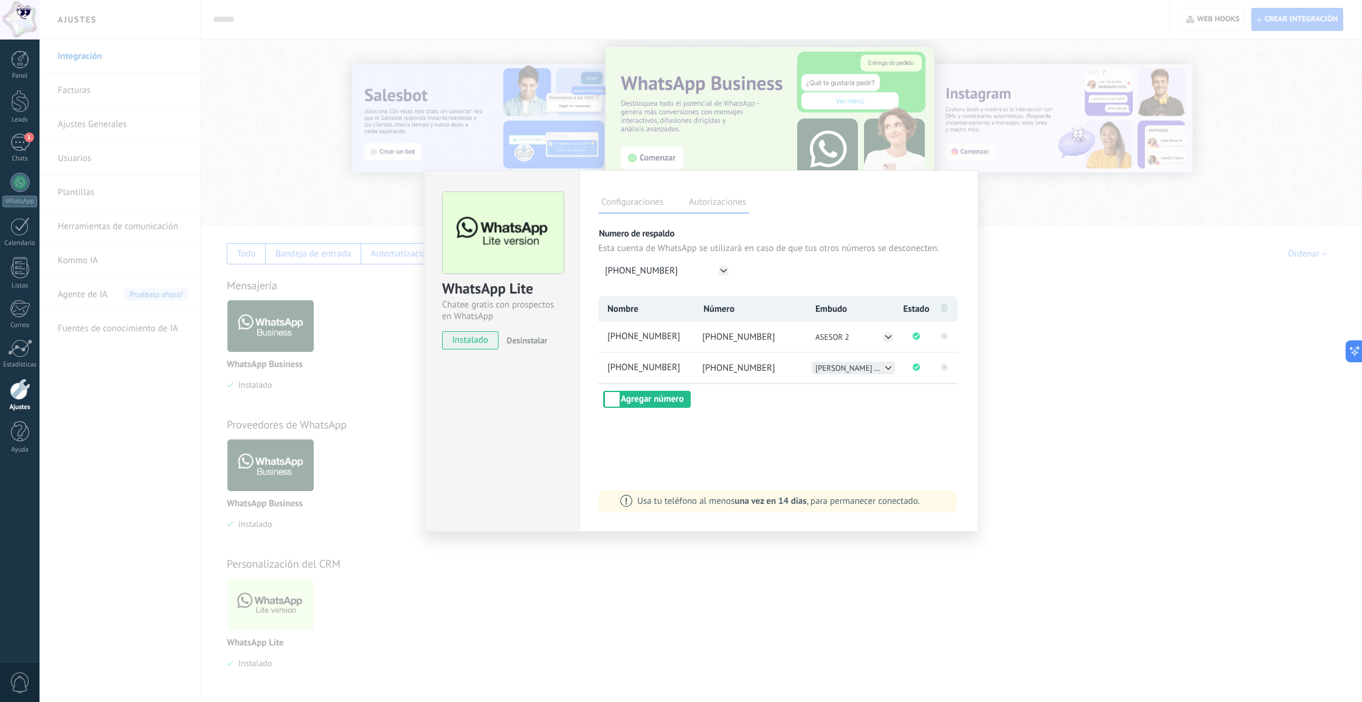
click at [891, 363] on icon at bounding box center [888, 368] width 10 height 10
click at [962, 407] on div "Configuraciones Autorizaciones Esta pestaña registra a los usuarios que han con…" at bounding box center [778, 351] width 399 height 362
click at [1020, 375] on div "WhatsApp Lite Chatee gratis con prospectos en WhatsApp instalado Desinstalar Co…" at bounding box center [701, 351] width 1322 height 702
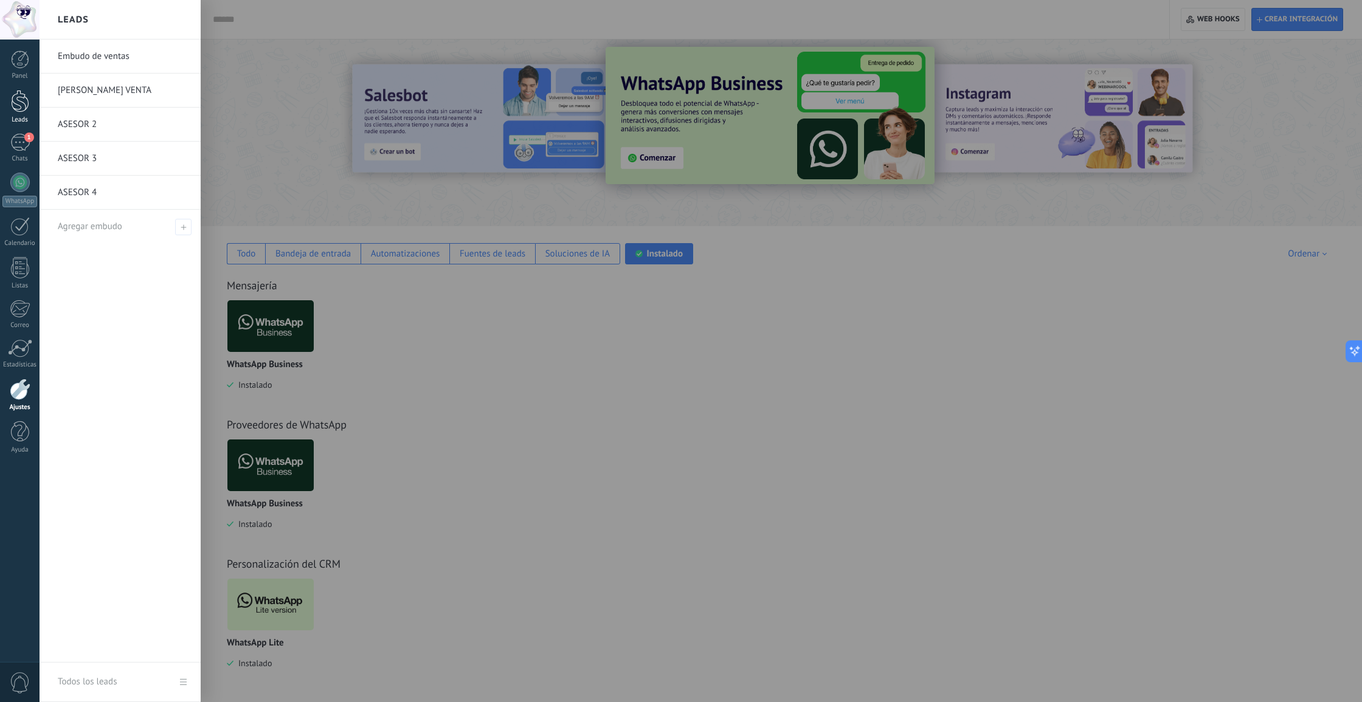
click at [24, 102] on div at bounding box center [20, 101] width 18 height 22
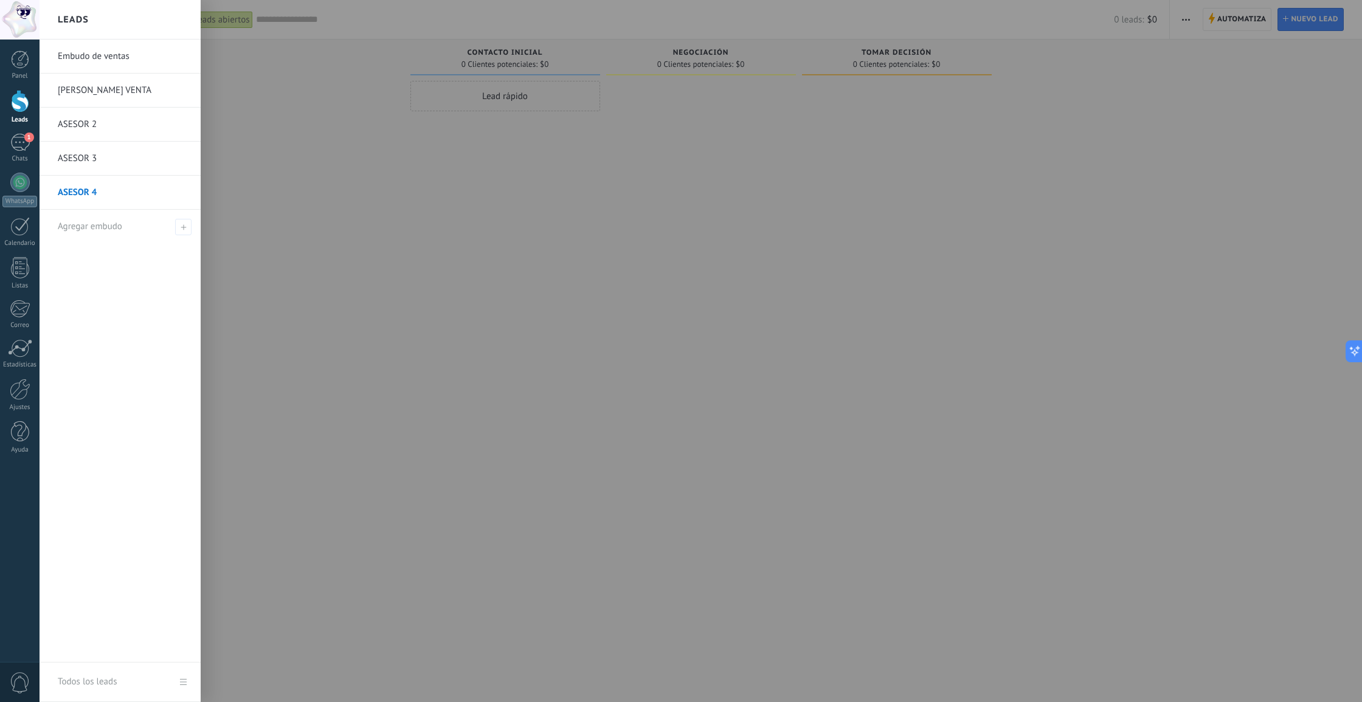
click at [83, 57] on link "Embudo de ventas" at bounding box center [123, 57] width 131 height 34
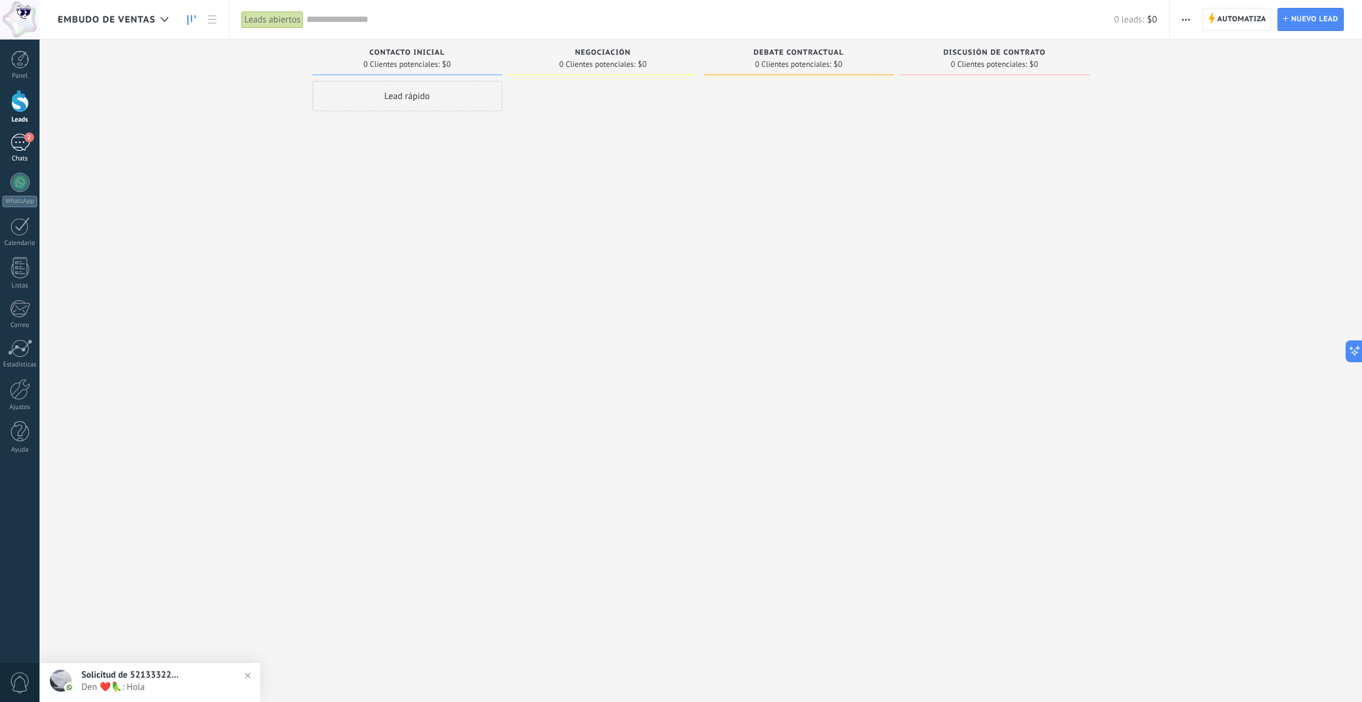
click at [18, 148] on div "2" at bounding box center [19, 143] width 19 height 18
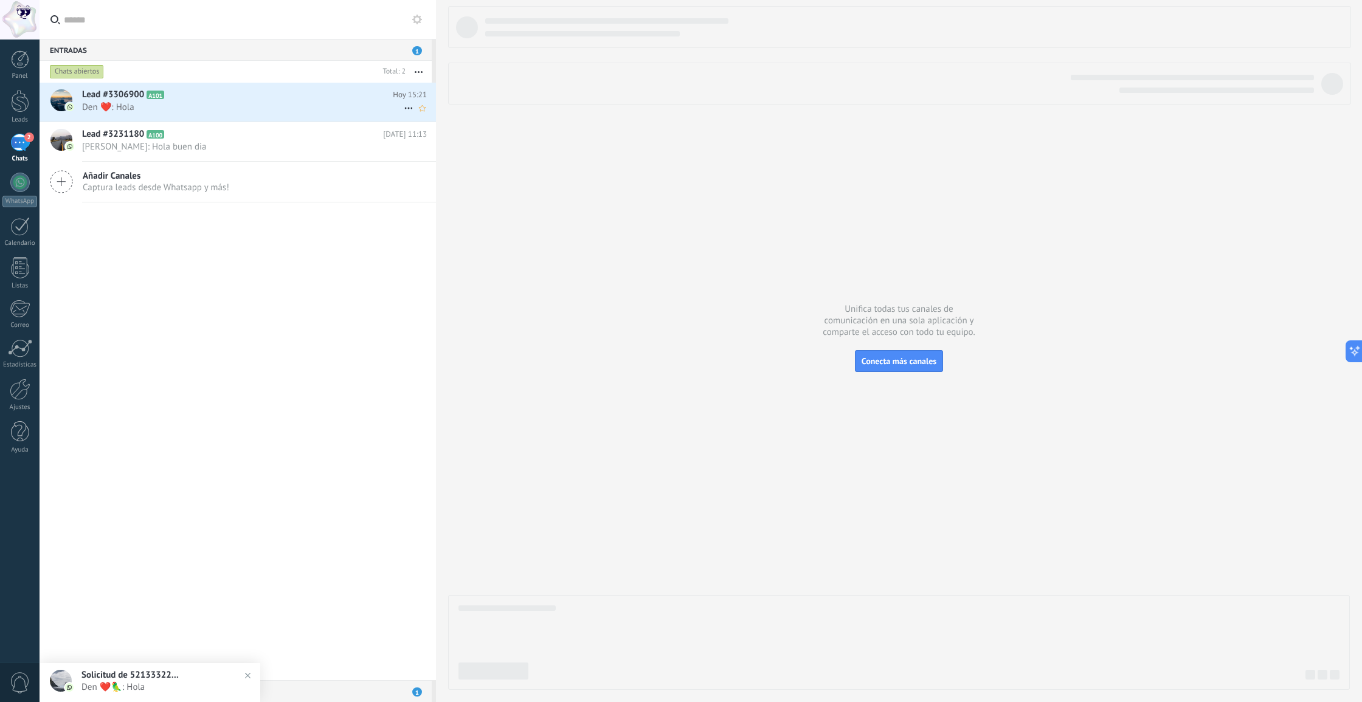
click at [202, 98] on h2 "Lead #3306900 A101" at bounding box center [237, 95] width 311 height 12
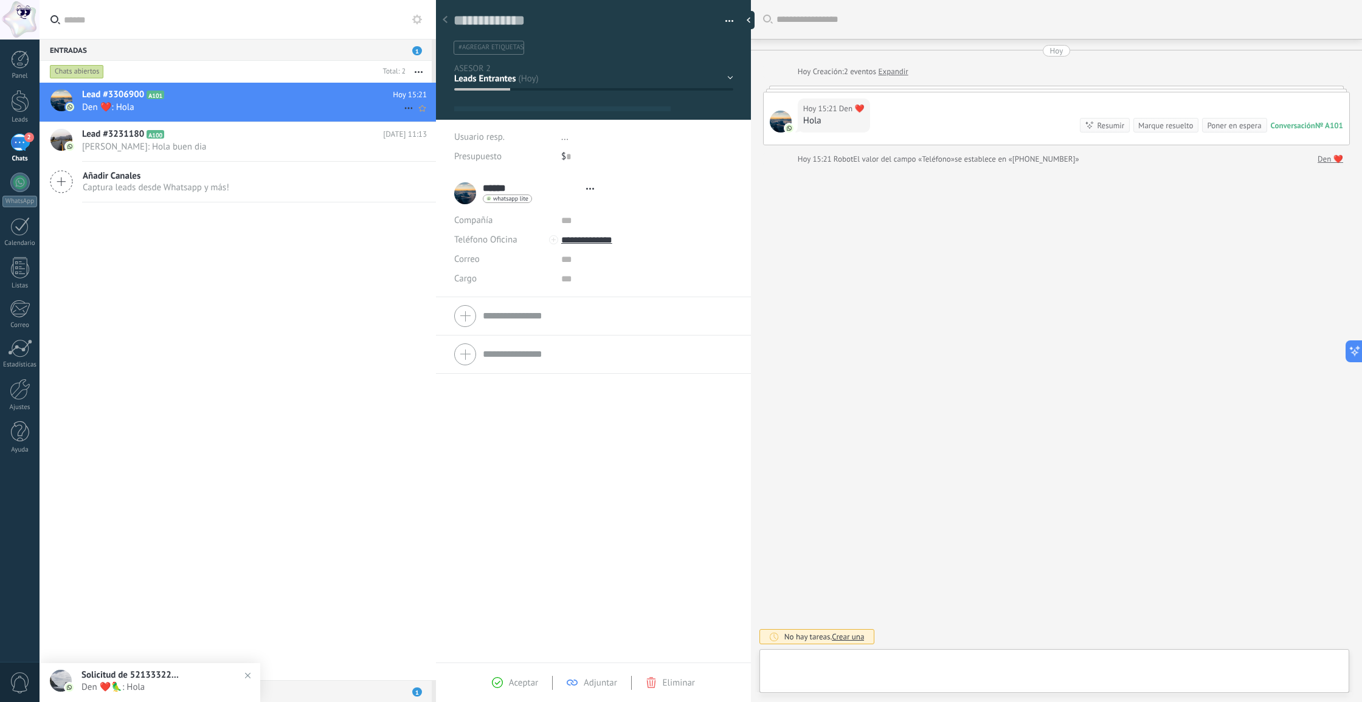
scroll to position [18, 0]
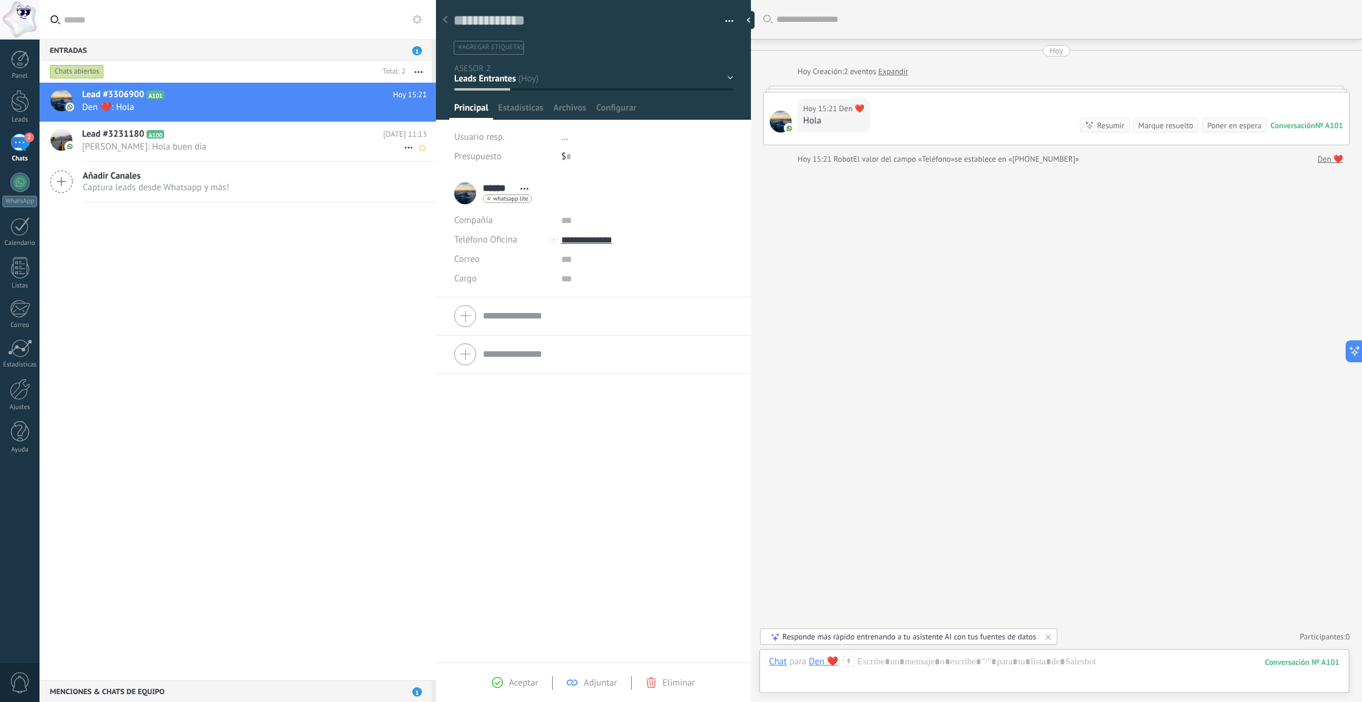
click at [224, 142] on span "[PERSON_NAME]: Hola buen dia" at bounding box center [243, 147] width 322 height 12
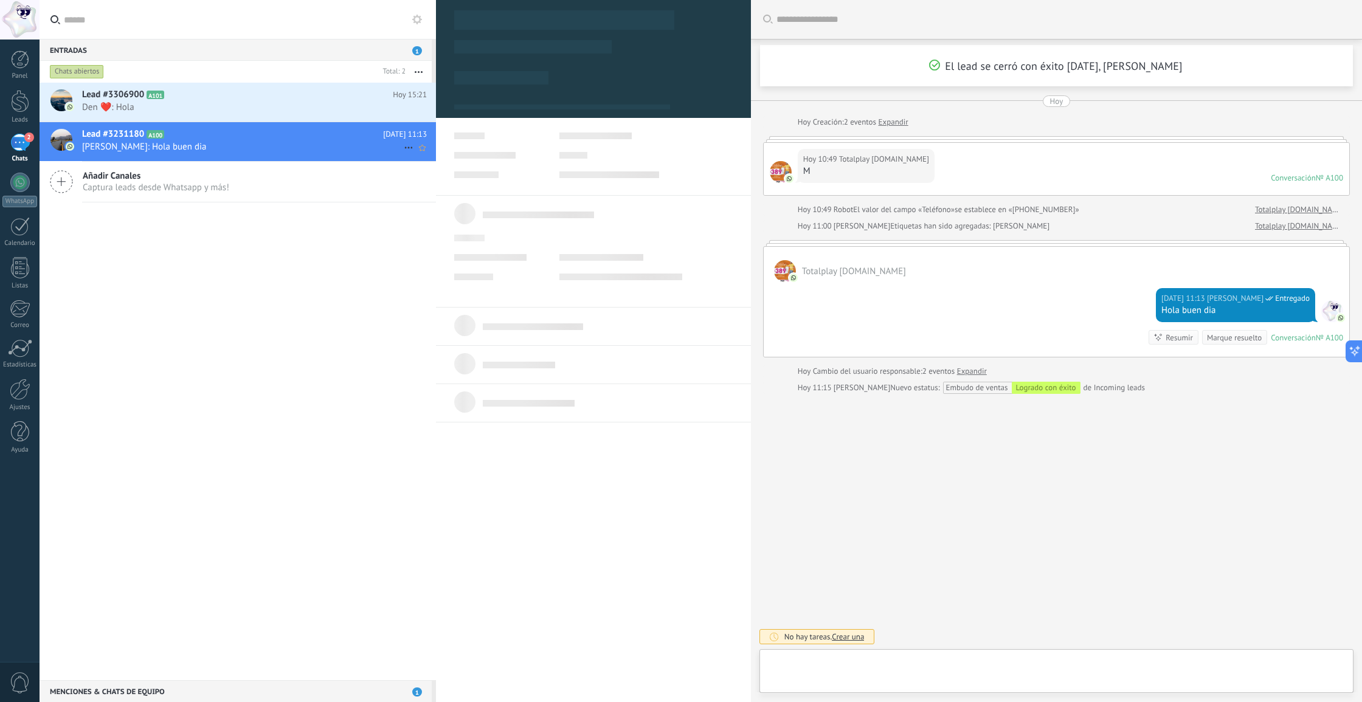
scroll to position [18, 0]
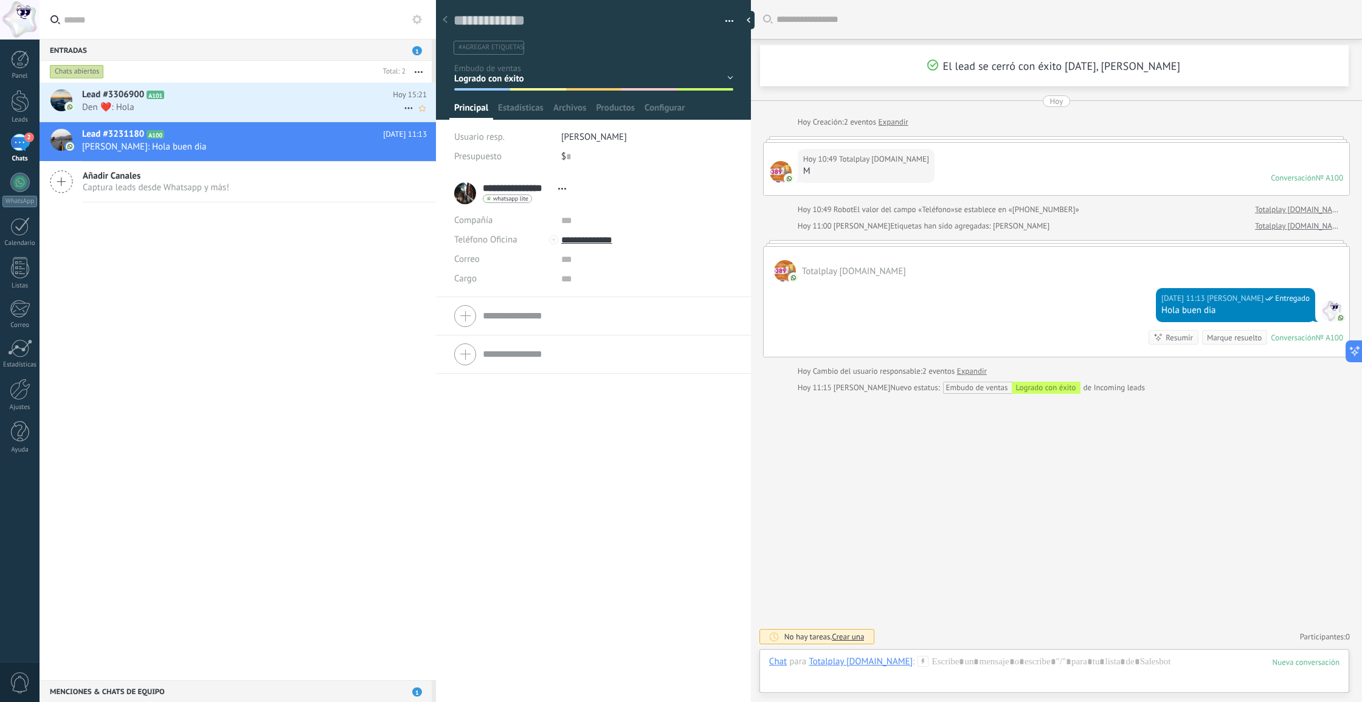
click at [202, 103] on span "Den ❤️: Hola" at bounding box center [243, 108] width 322 height 12
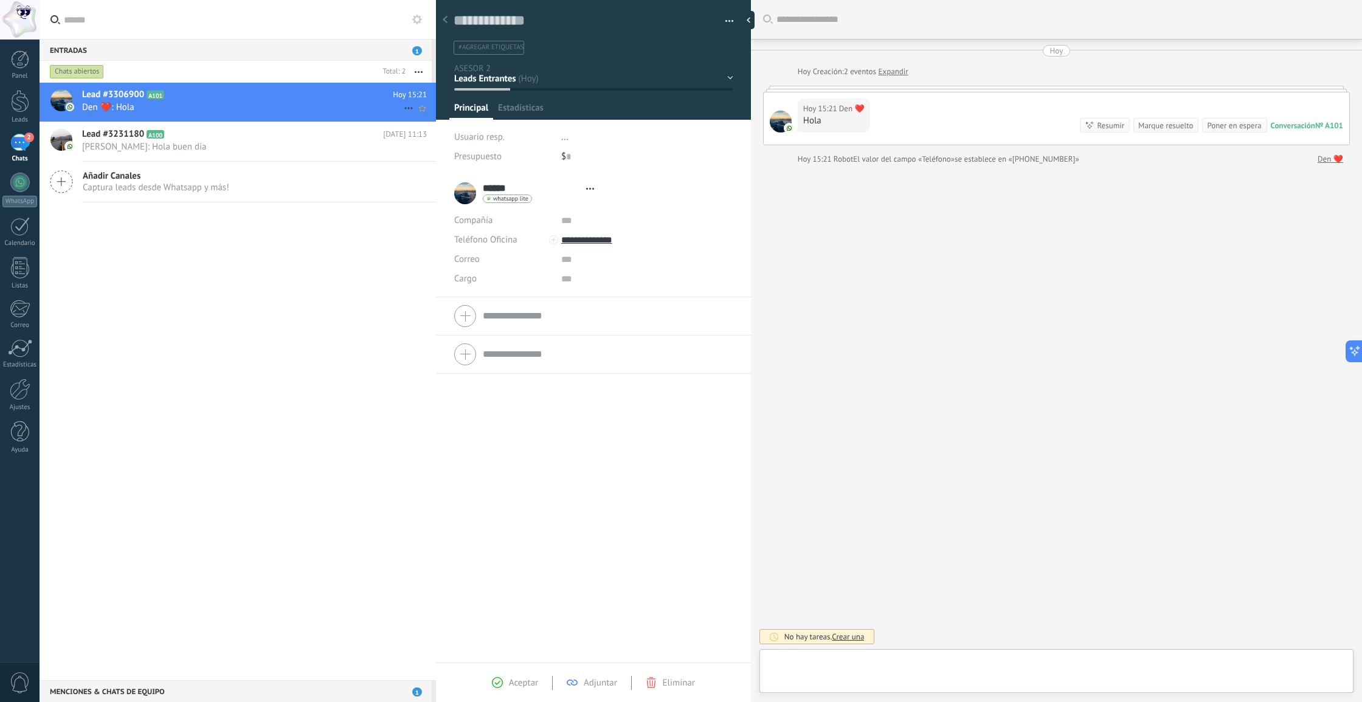
scroll to position [18, 0]
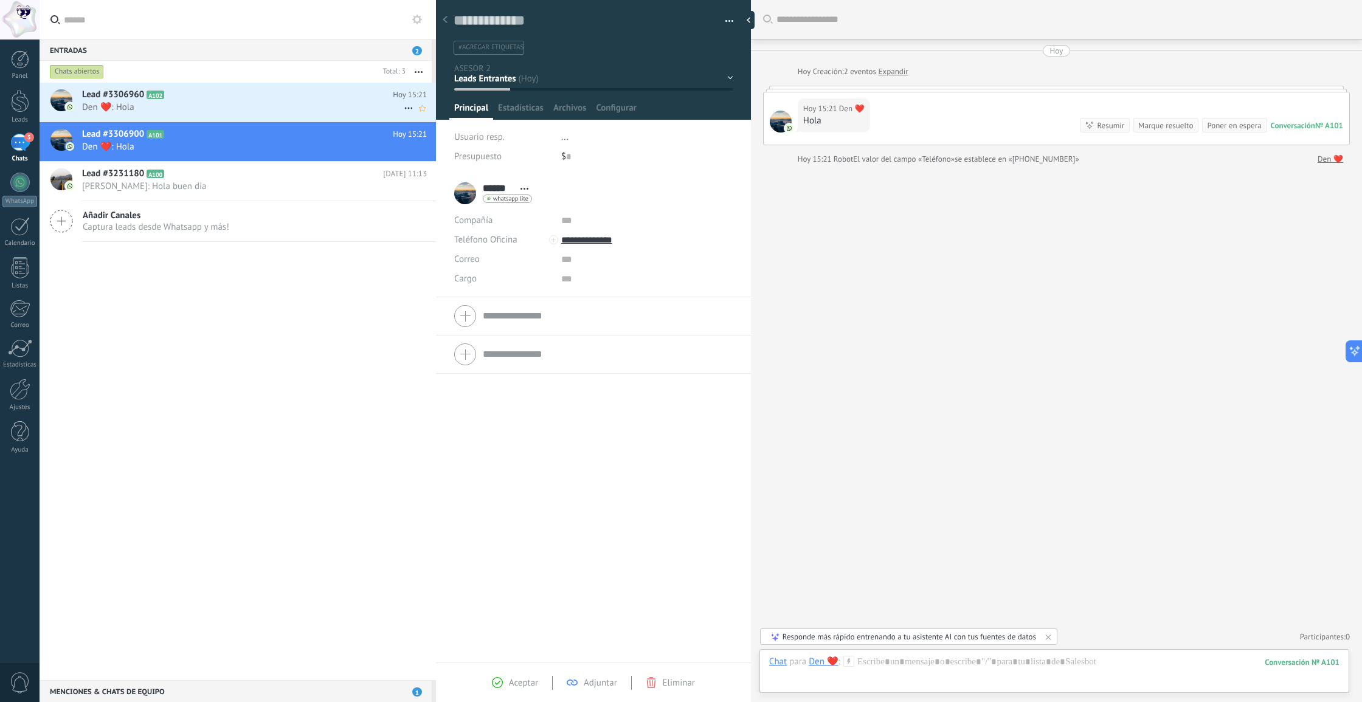
click at [235, 100] on h2 "Lead #3306960 A102" at bounding box center [237, 95] width 311 height 12
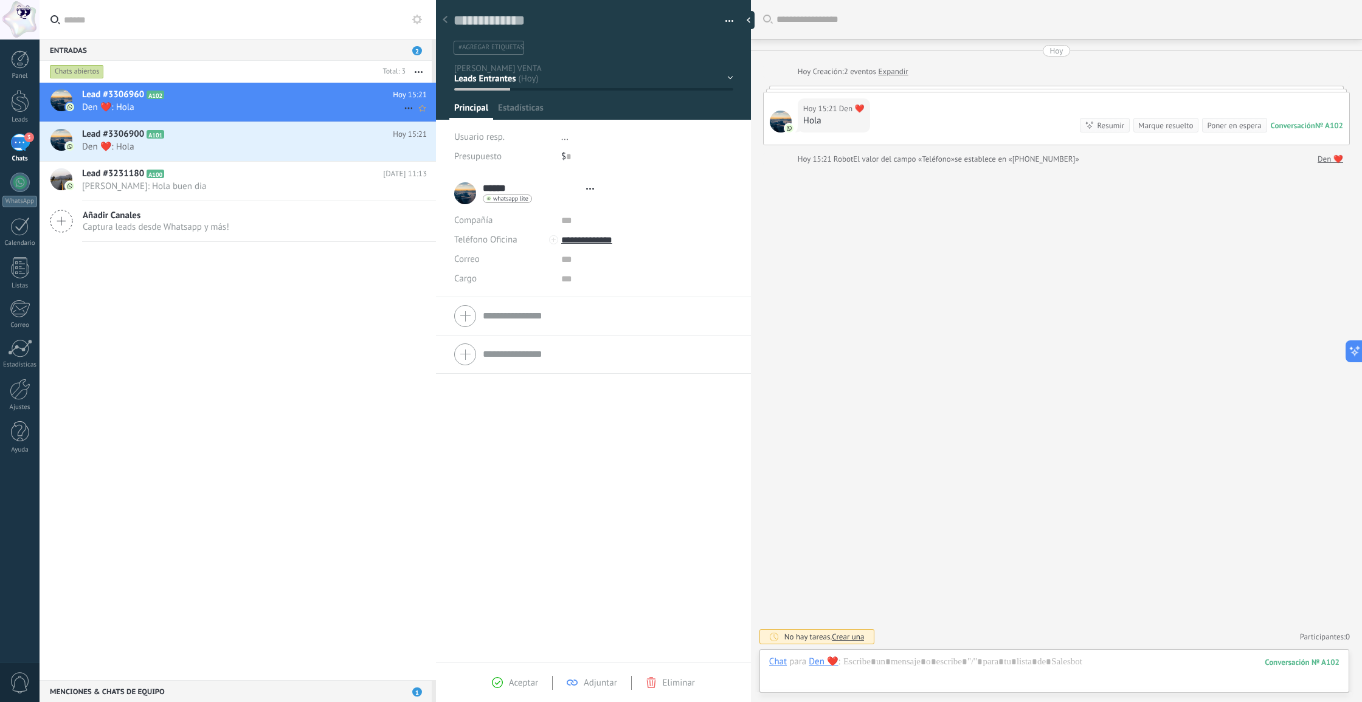
scroll to position [18, 0]
click at [19, 144] on div "3" at bounding box center [19, 143] width 19 height 18
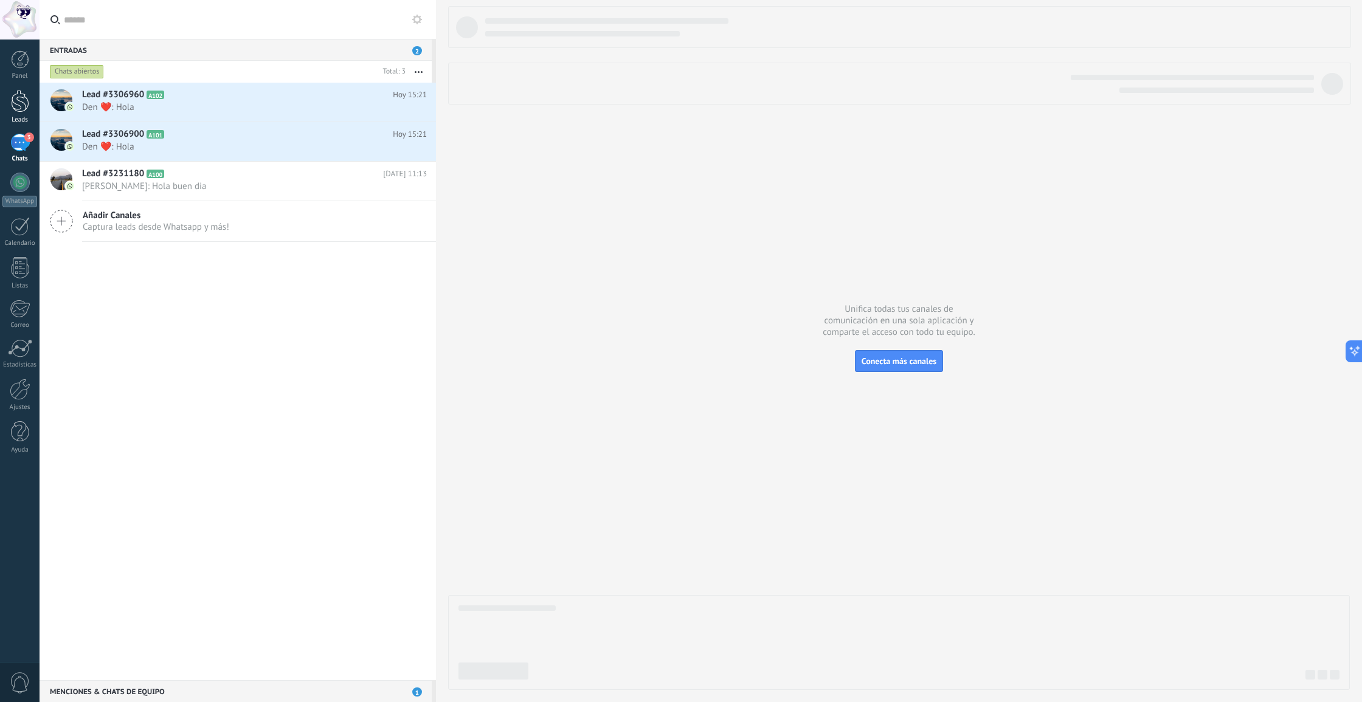
click at [27, 106] on div at bounding box center [20, 101] width 18 height 22
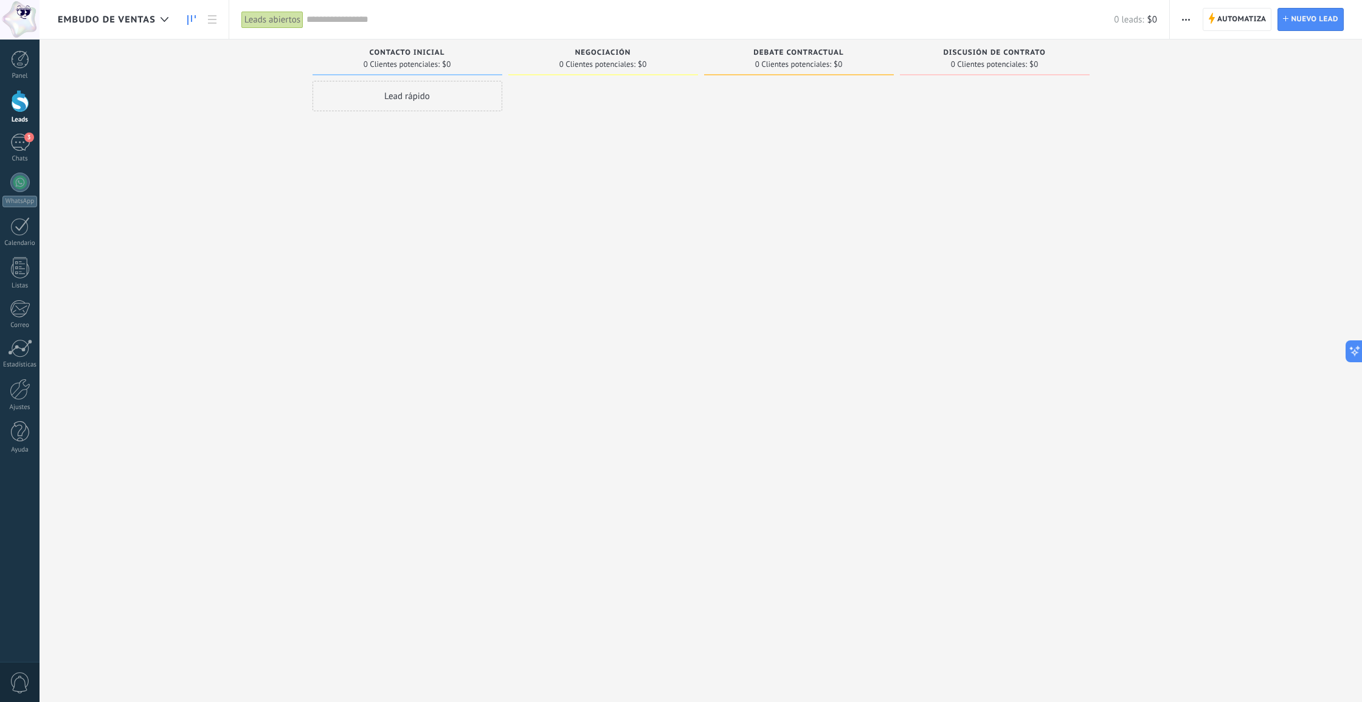
click at [122, 22] on span "Embudo de ventas" at bounding box center [107, 20] width 98 height 12
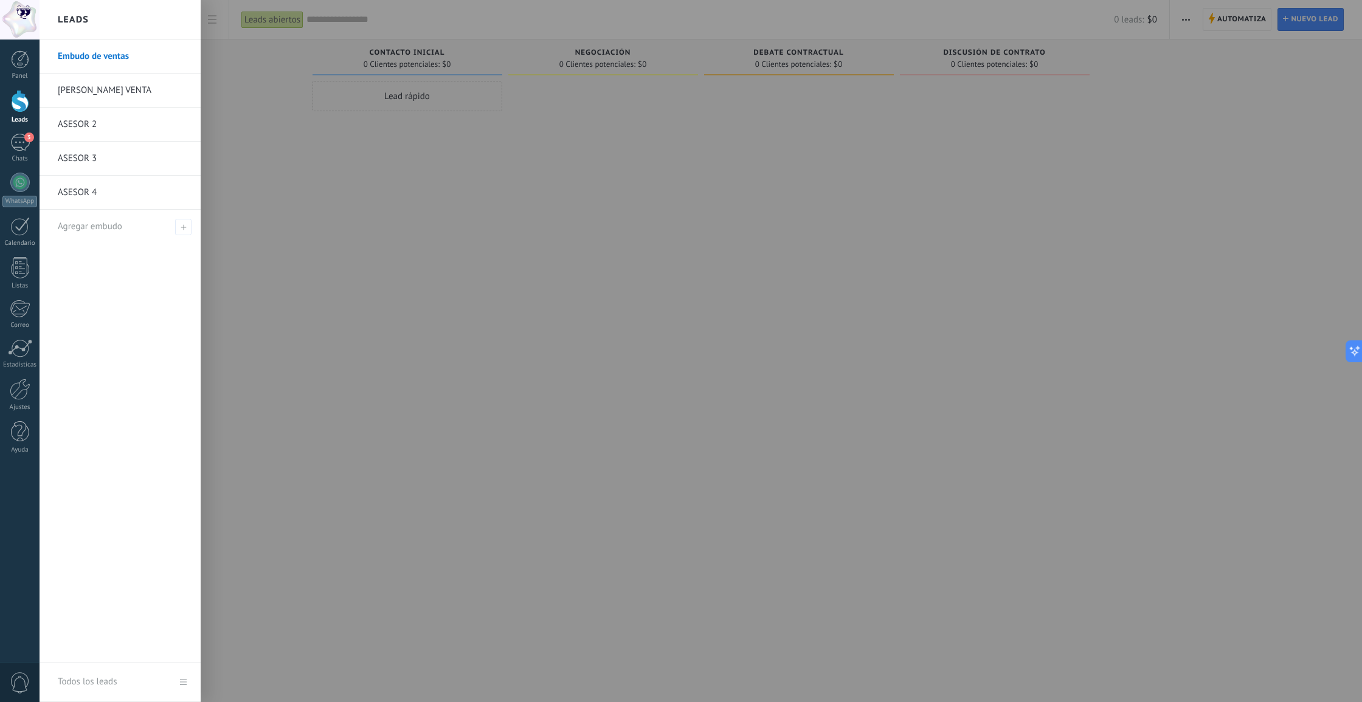
click at [100, 89] on link "[PERSON_NAME] VENTA" at bounding box center [123, 91] width 131 height 34
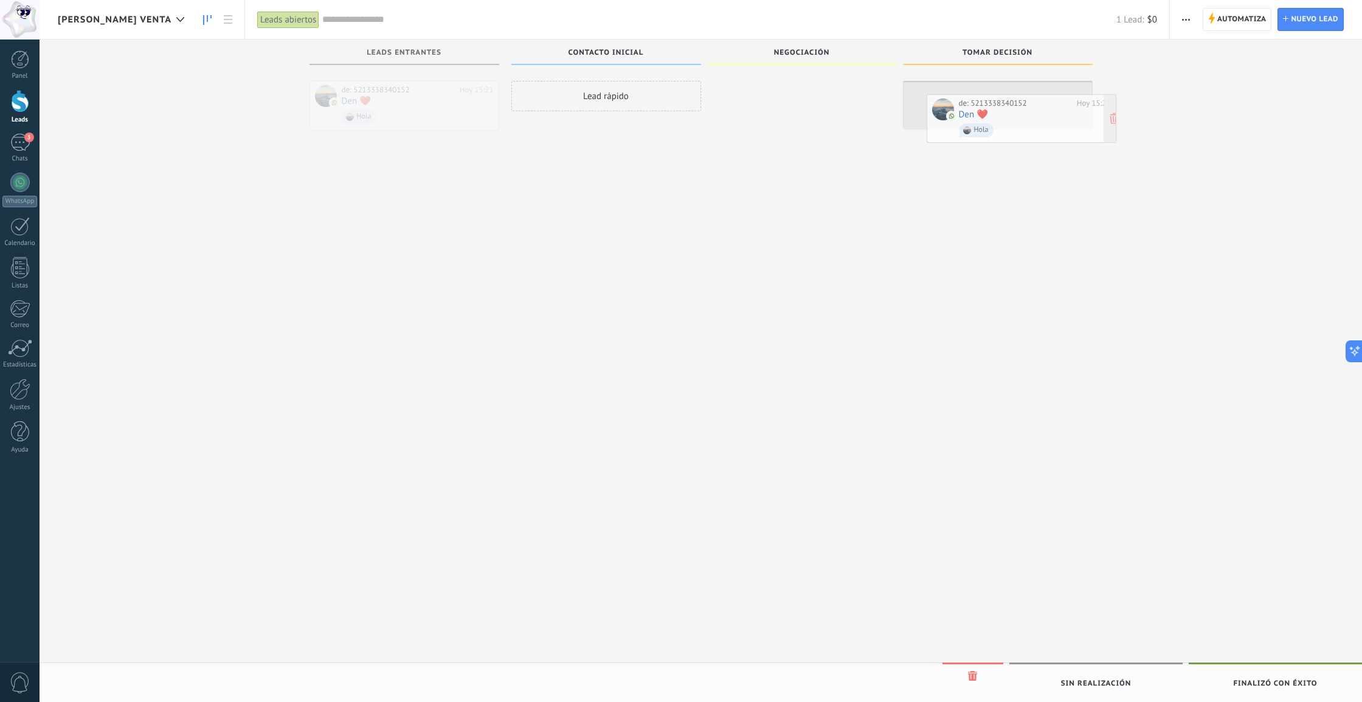
drag, startPoint x: 436, startPoint y: 105, endPoint x: 1053, endPoint y: 119, distance: 617.2
click at [123, 17] on span "[PERSON_NAME] VENTA" at bounding box center [115, 20] width 114 height 12
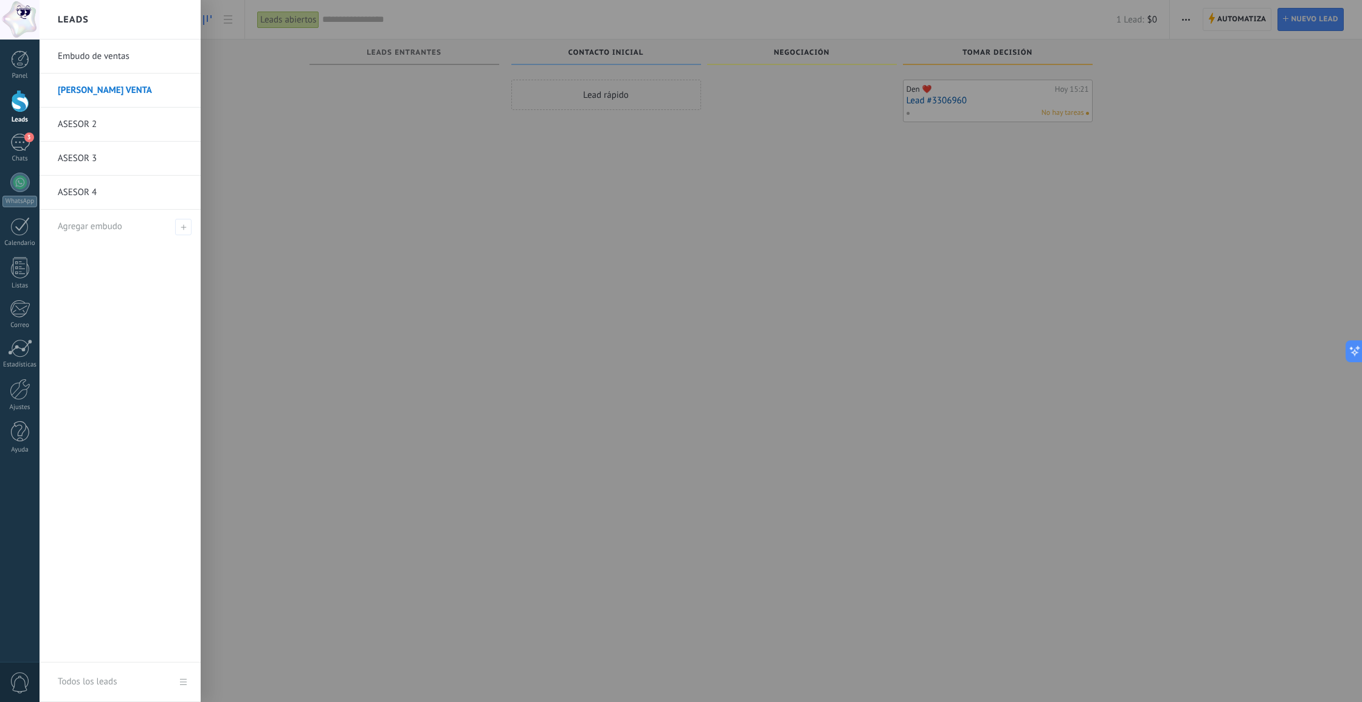
click at [91, 123] on link "ASESOR 2" at bounding box center [123, 125] width 131 height 34
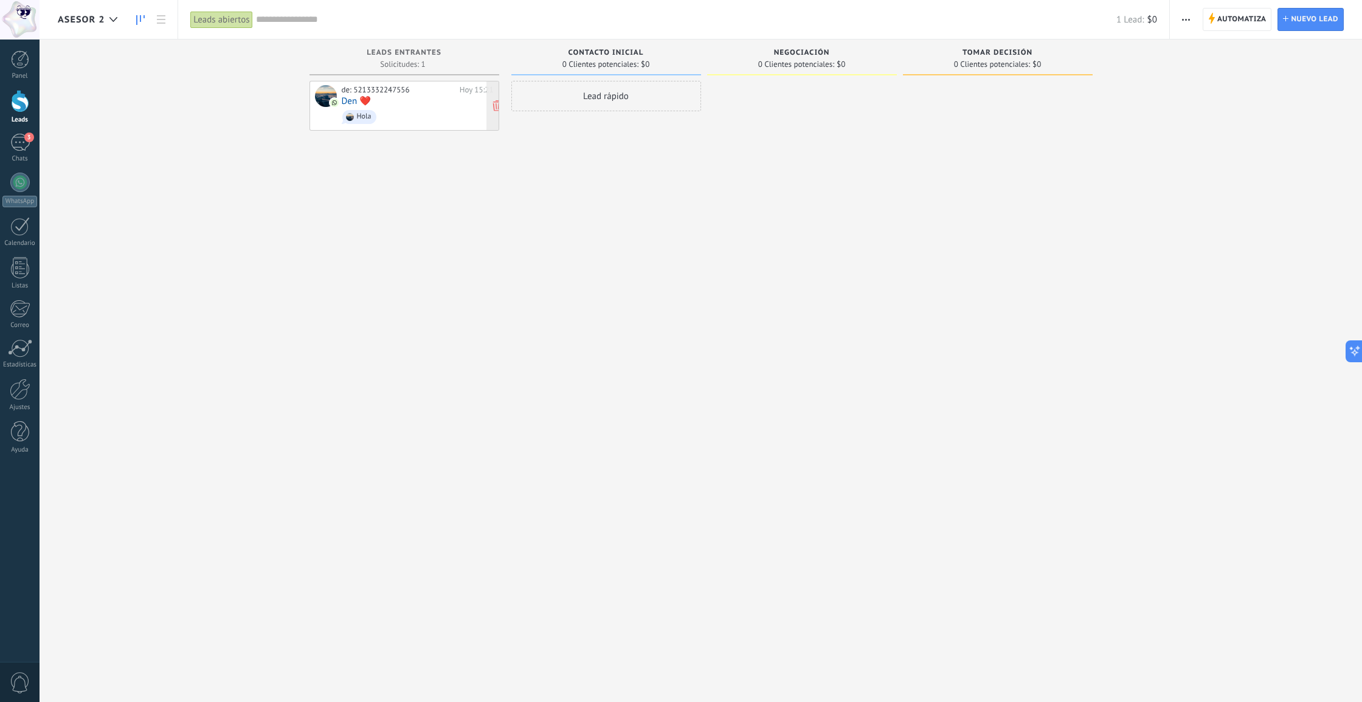
click at [404, 116] on span "Hola" at bounding box center [418, 117] width 152 height 19
click at [361, 113] on div "Hola" at bounding box center [364, 116] width 15 height 9
click at [426, 98] on div "de: 5213332247556 [DATE] 15:21 Den ❤️ Hola" at bounding box center [418, 105] width 152 height 41
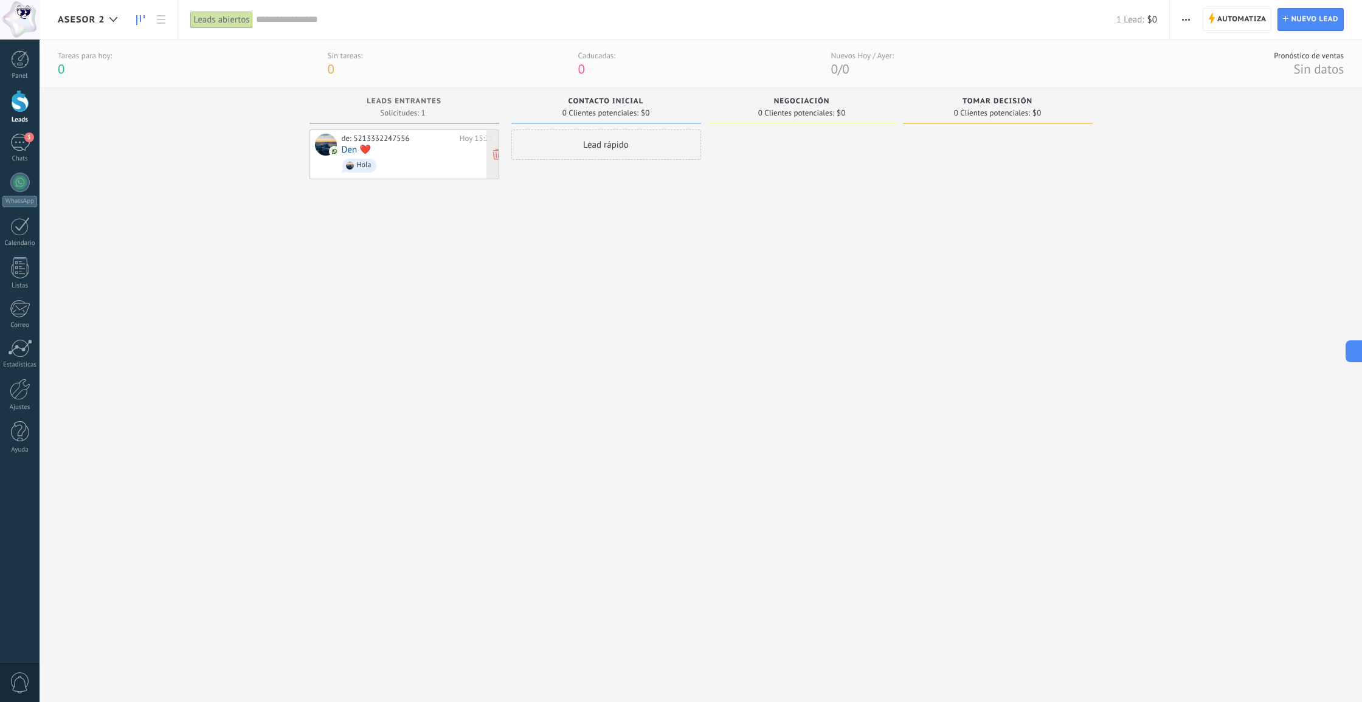
click at [426, 129] on div "de: 5213332247556 [DATE] 15:21 Den ❤️ Hola" at bounding box center [404, 154] width 190 height 50
click at [426, 98] on div "Leads Entrantes Solicitudes: 1 0 0 0 1 0 0 0 1" at bounding box center [404, 106] width 190 height 36
drag, startPoint x: 429, startPoint y: 147, endPoint x: 835, endPoint y: 143, distance: 406.1
click at [787, 320] on div "Den ❤️ [DATE] 15:21 Lead #3306900 No hay tareas" at bounding box center [802, 400] width 190 height 543
click at [15, 155] on div "Chats" at bounding box center [19, 159] width 35 height 8
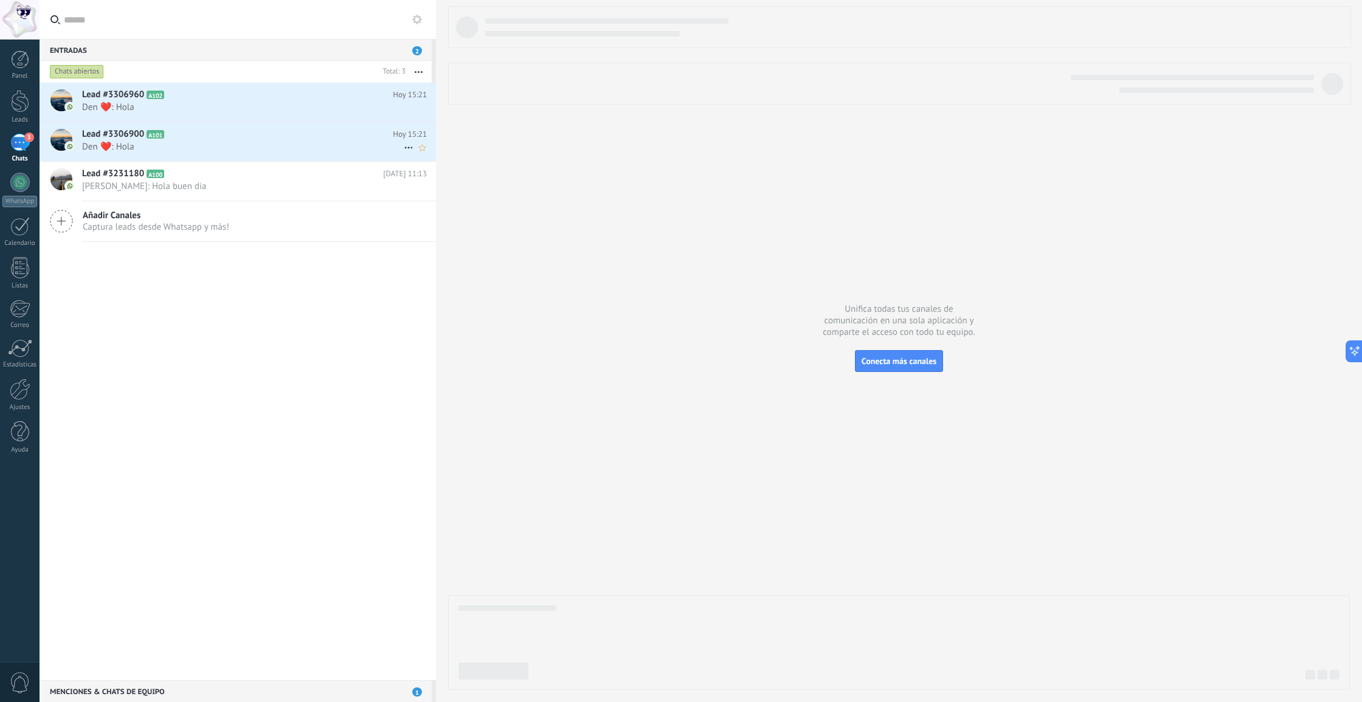
click at [174, 146] on span "Den ❤️: Hola" at bounding box center [243, 147] width 322 height 12
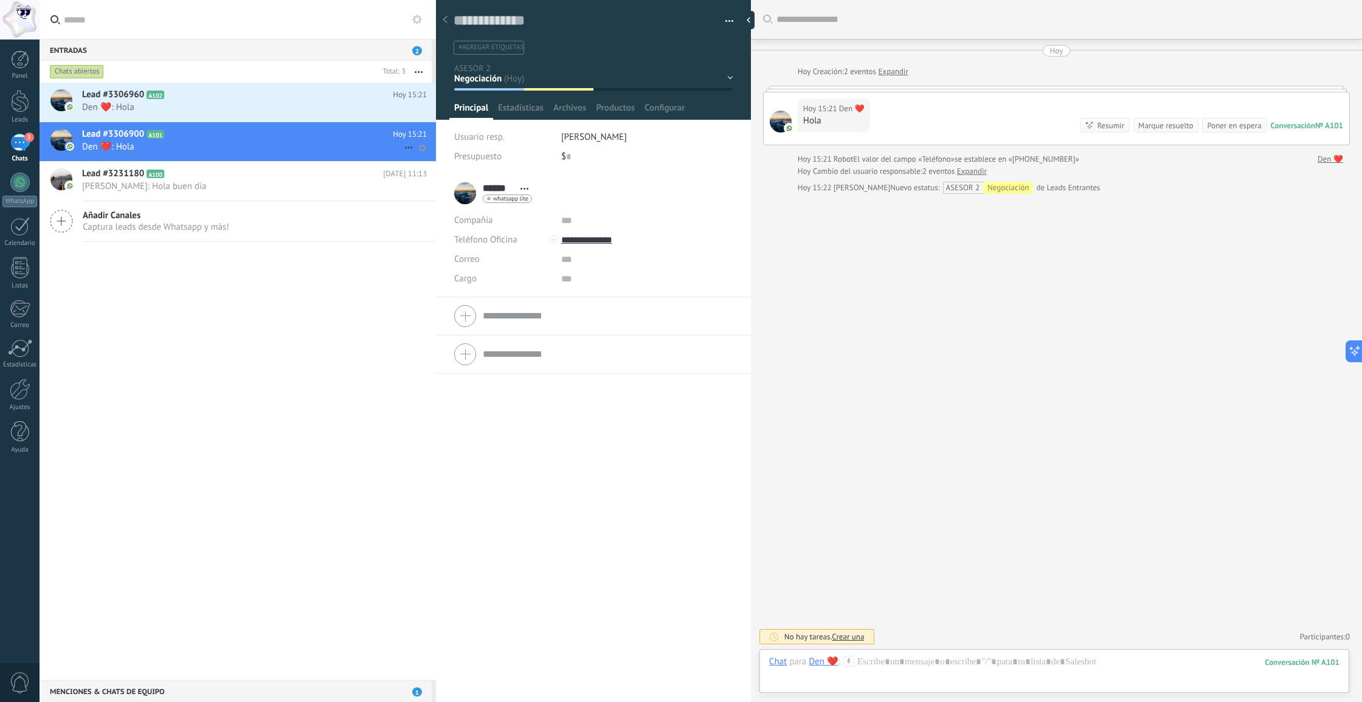
scroll to position [18, 0]
click at [204, 98] on h2 "Lead #3306960 A102" at bounding box center [237, 95] width 311 height 12
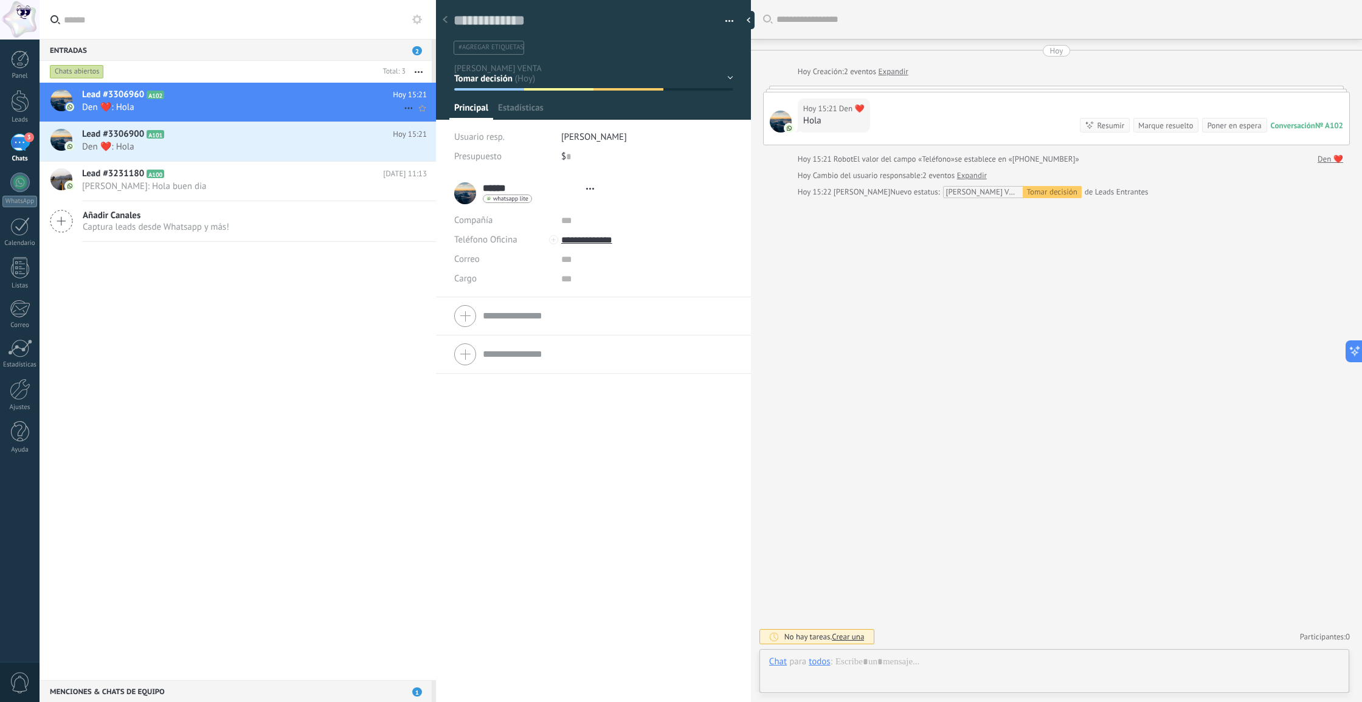
type textarea "**********"
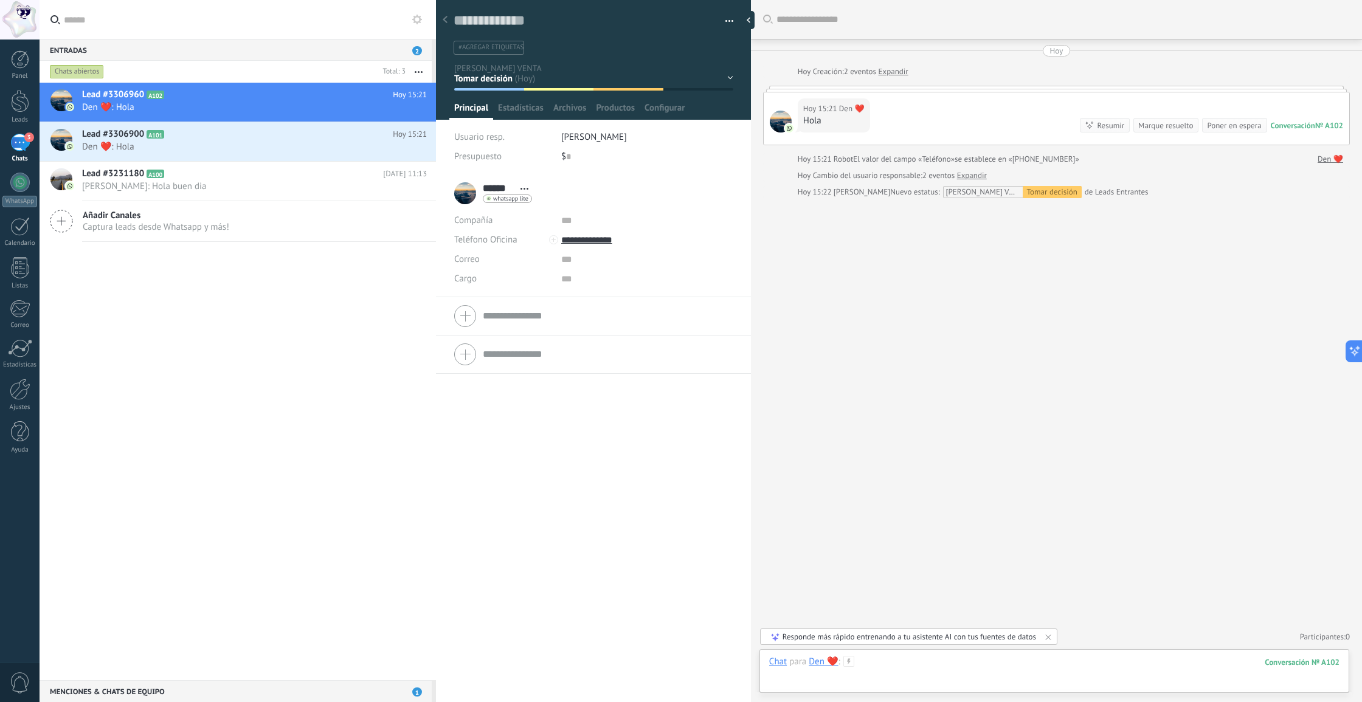
click at [1049, 669] on div at bounding box center [1054, 674] width 570 height 36
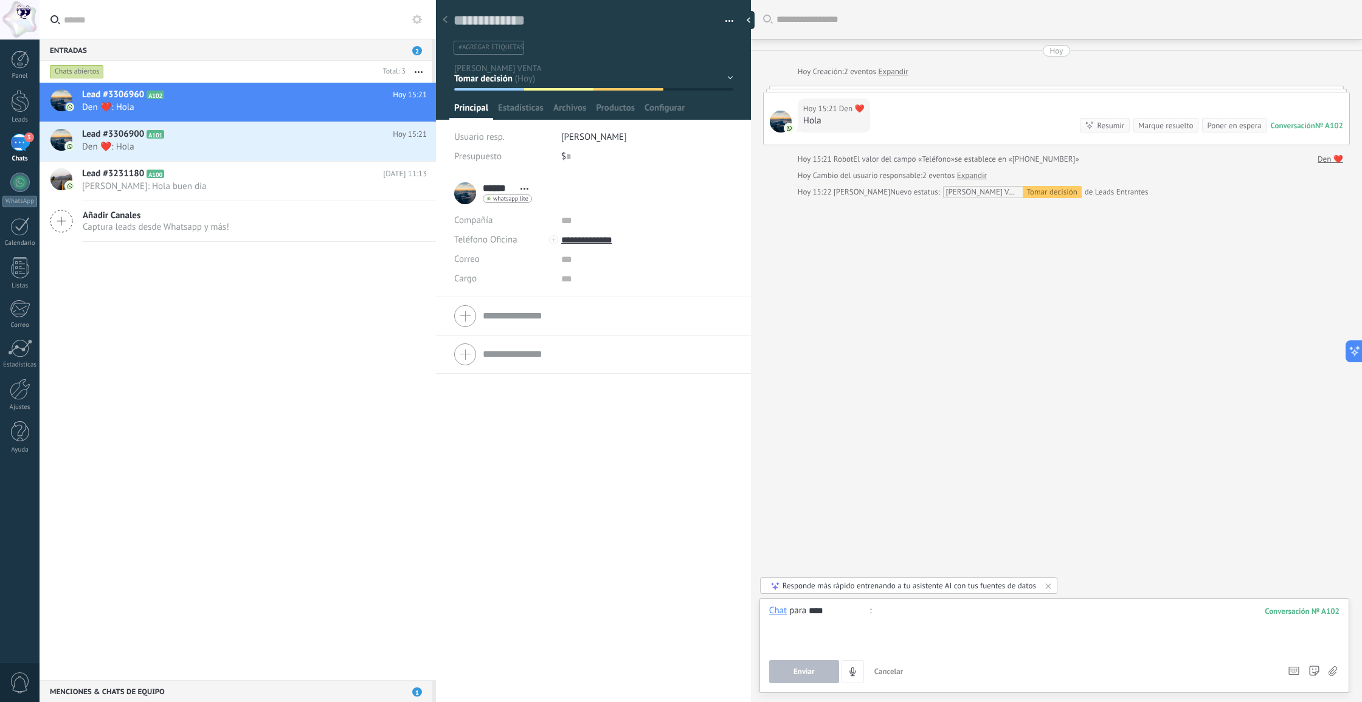
type input "****"
click at [820, 677] on button "Enviar" at bounding box center [804, 671] width 70 height 23
click at [816, 677] on button "Enviar" at bounding box center [804, 671] width 70 height 23
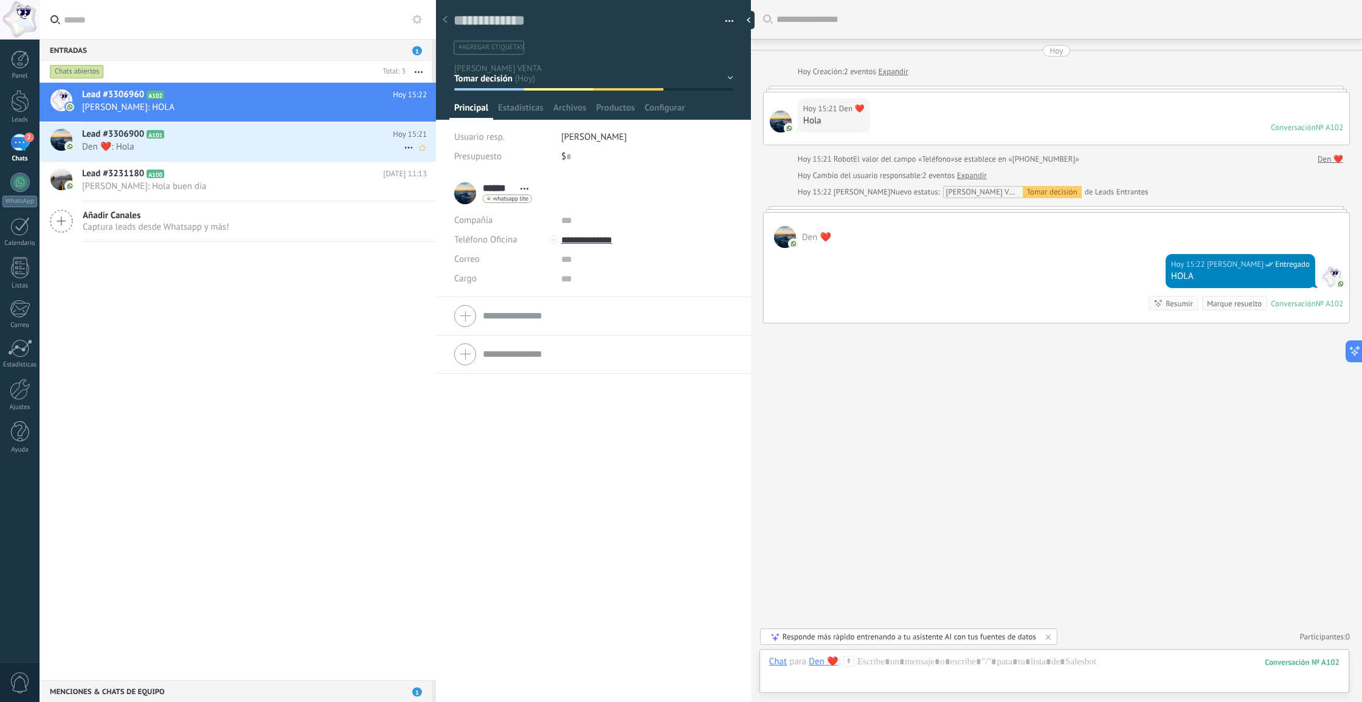
click at [256, 145] on span "Den ❤️: Hola" at bounding box center [243, 147] width 322 height 12
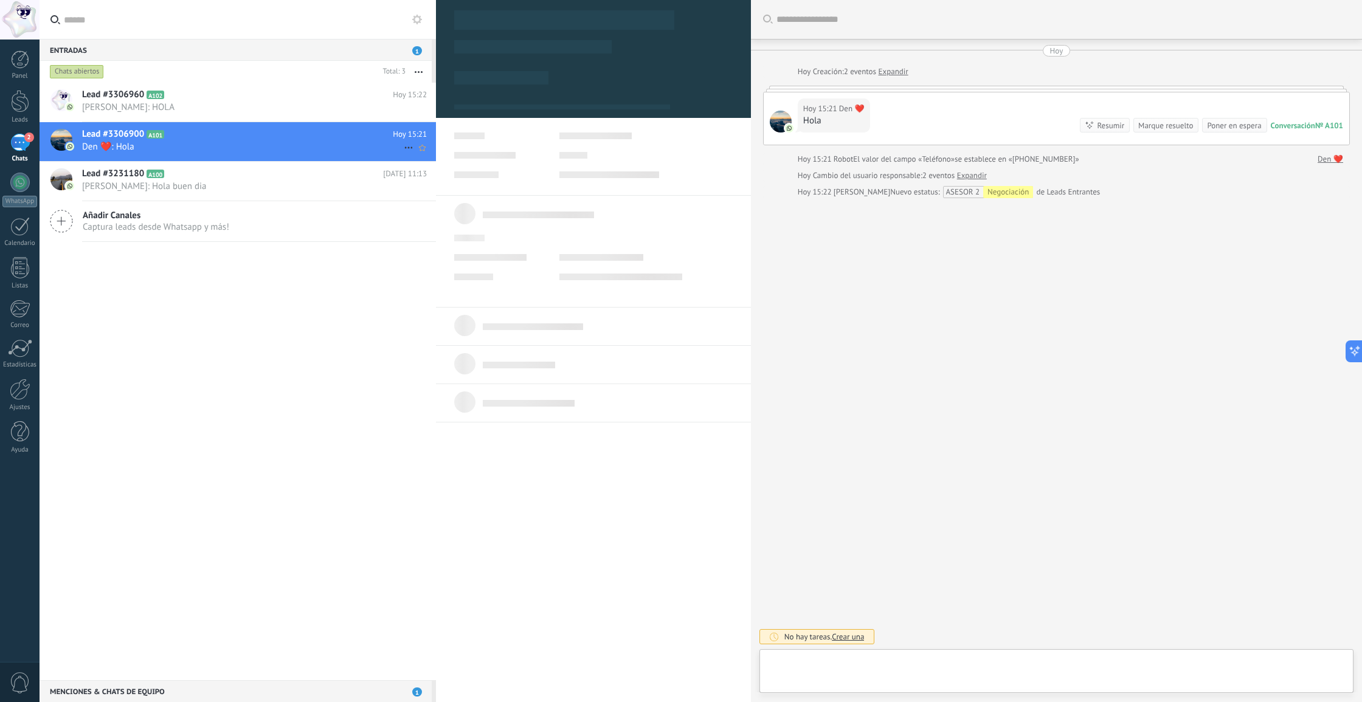
type textarea "**********"
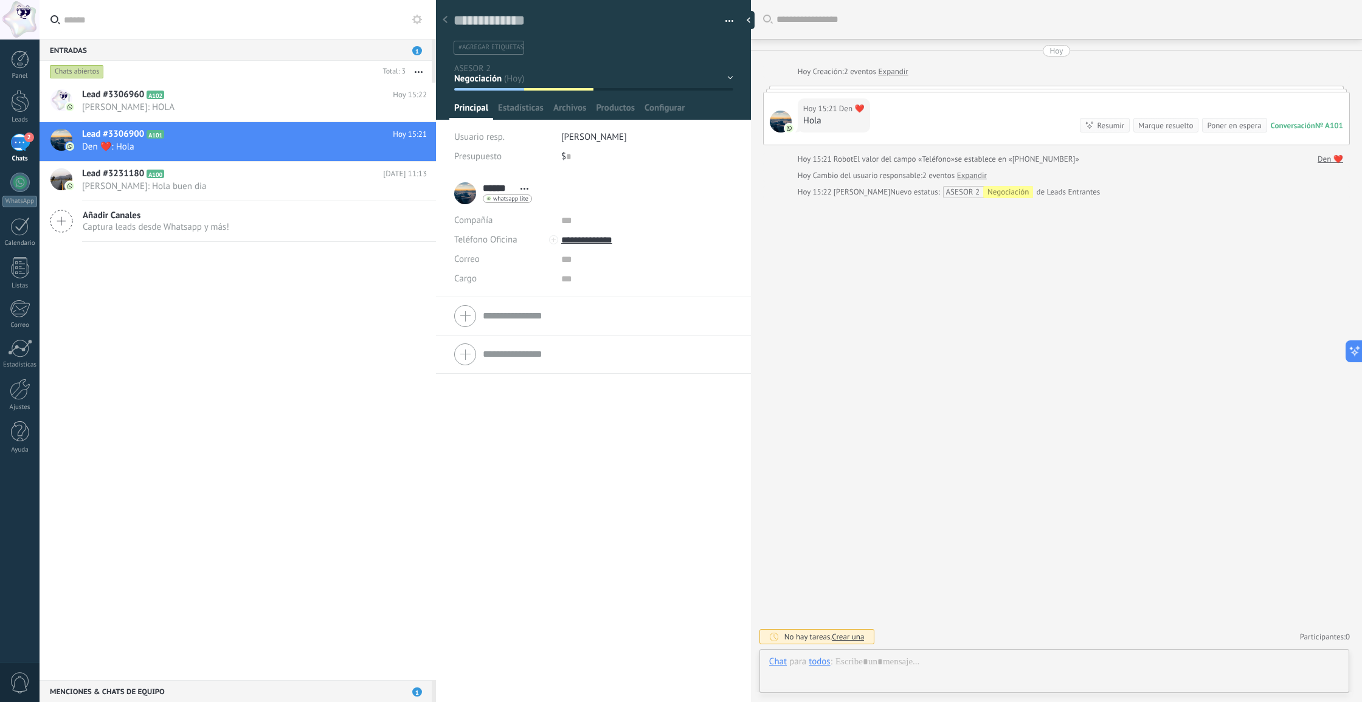
scroll to position [18, 0]
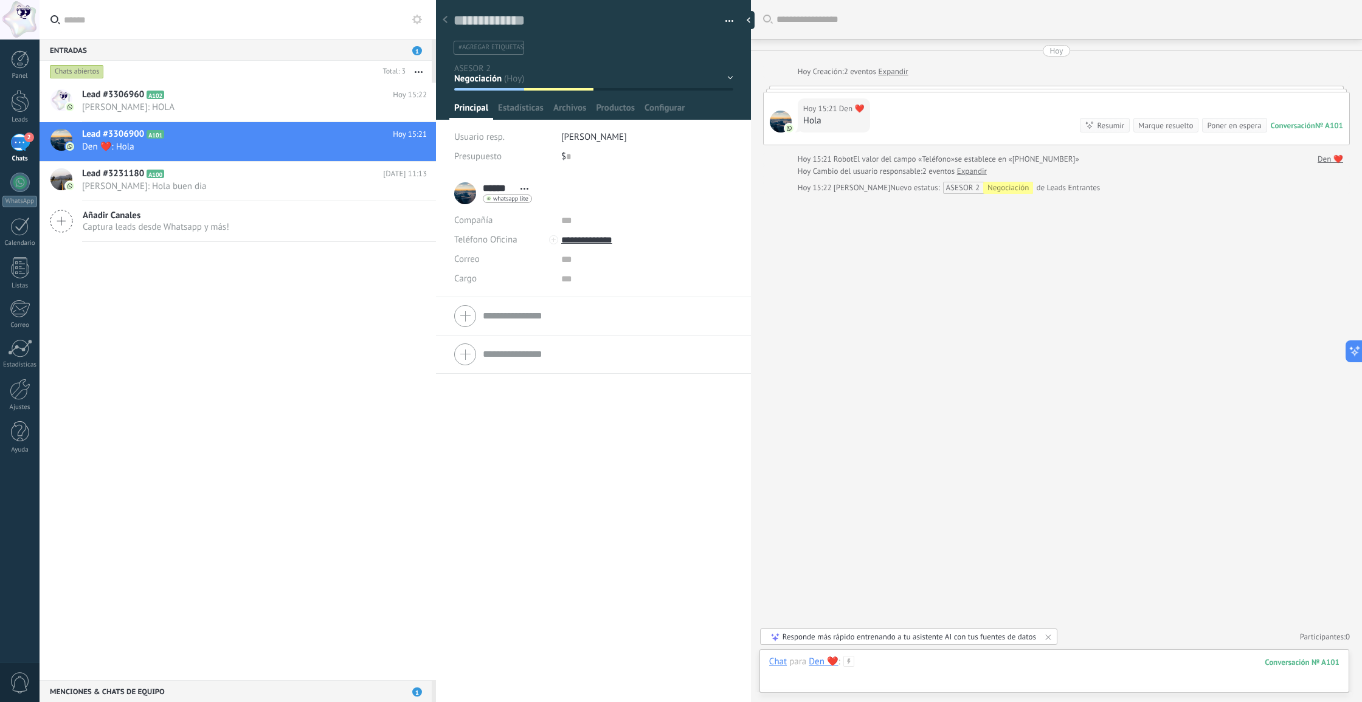
click at [952, 667] on div at bounding box center [1054, 674] width 570 height 36
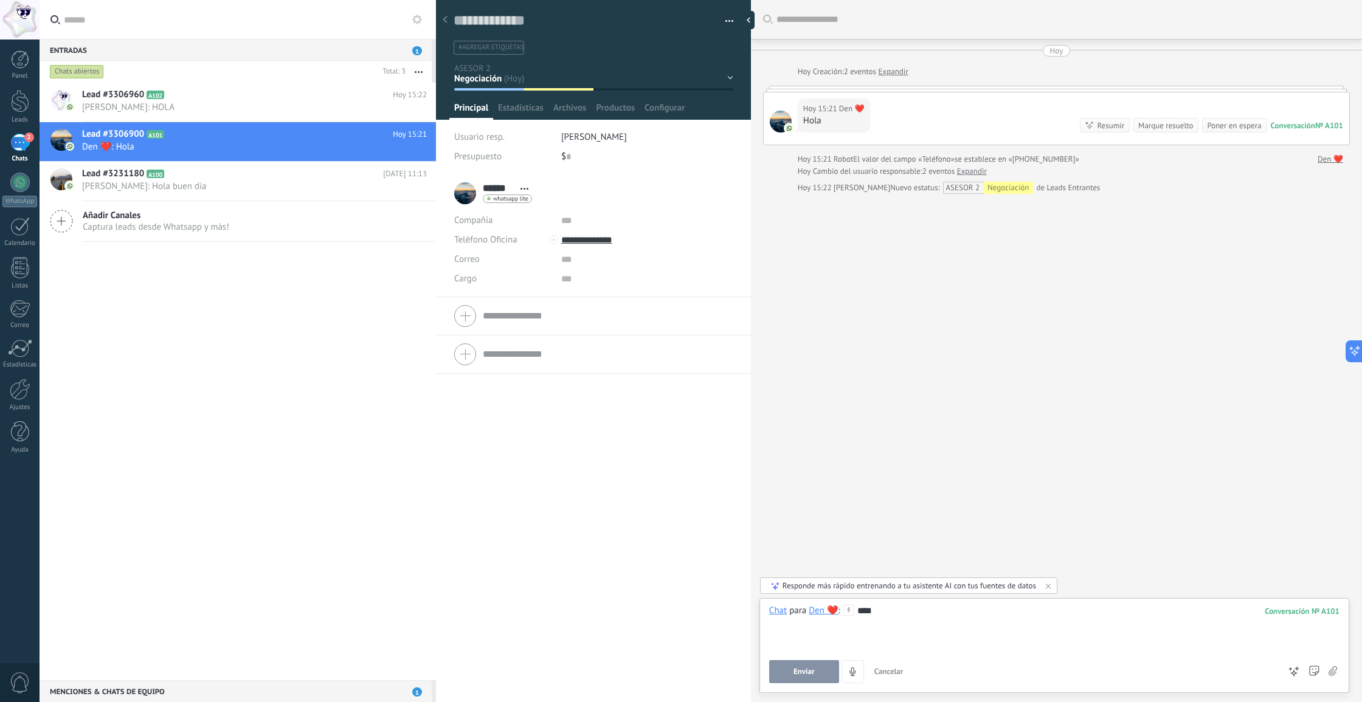
click at [822, 671] on button "Enviar" at bounding box center [804, 671] width 70 height 23
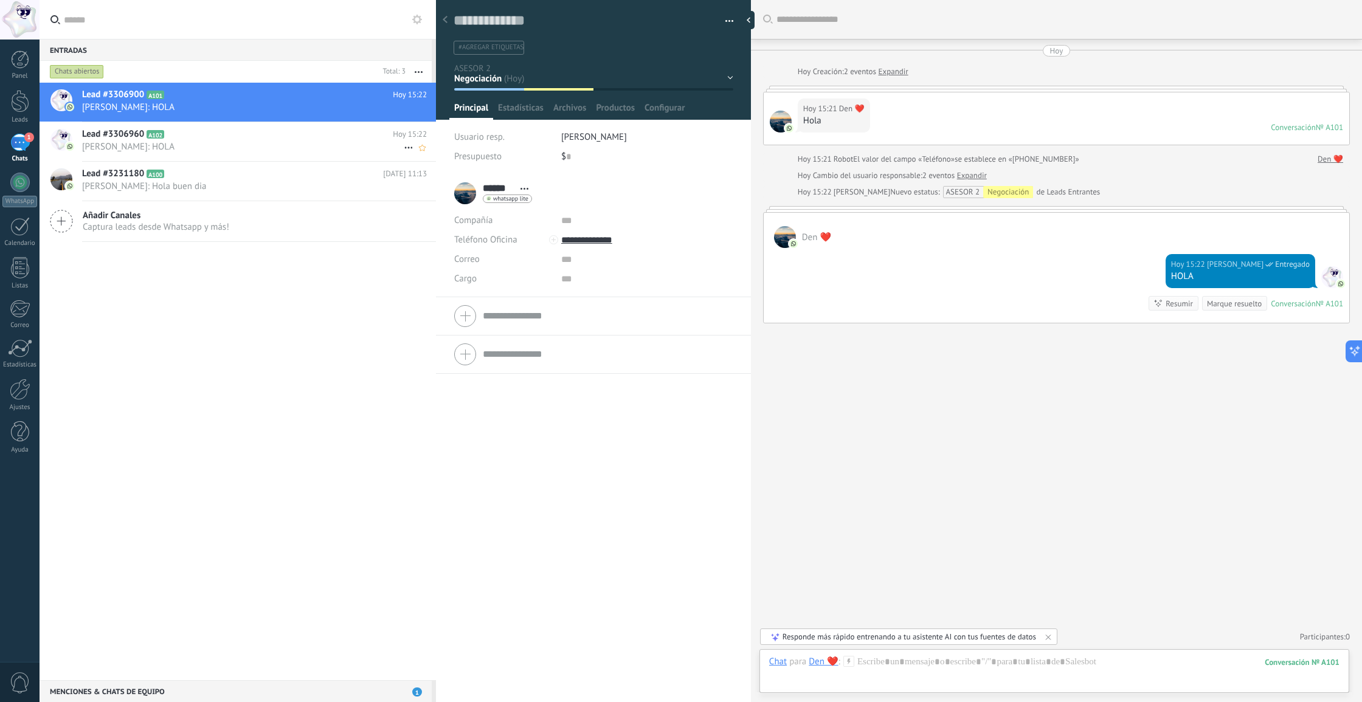
click at [150, 146] on span "[PERSON_NAME]: HOLA" at bounding box center [243, 147] width 322 height 12
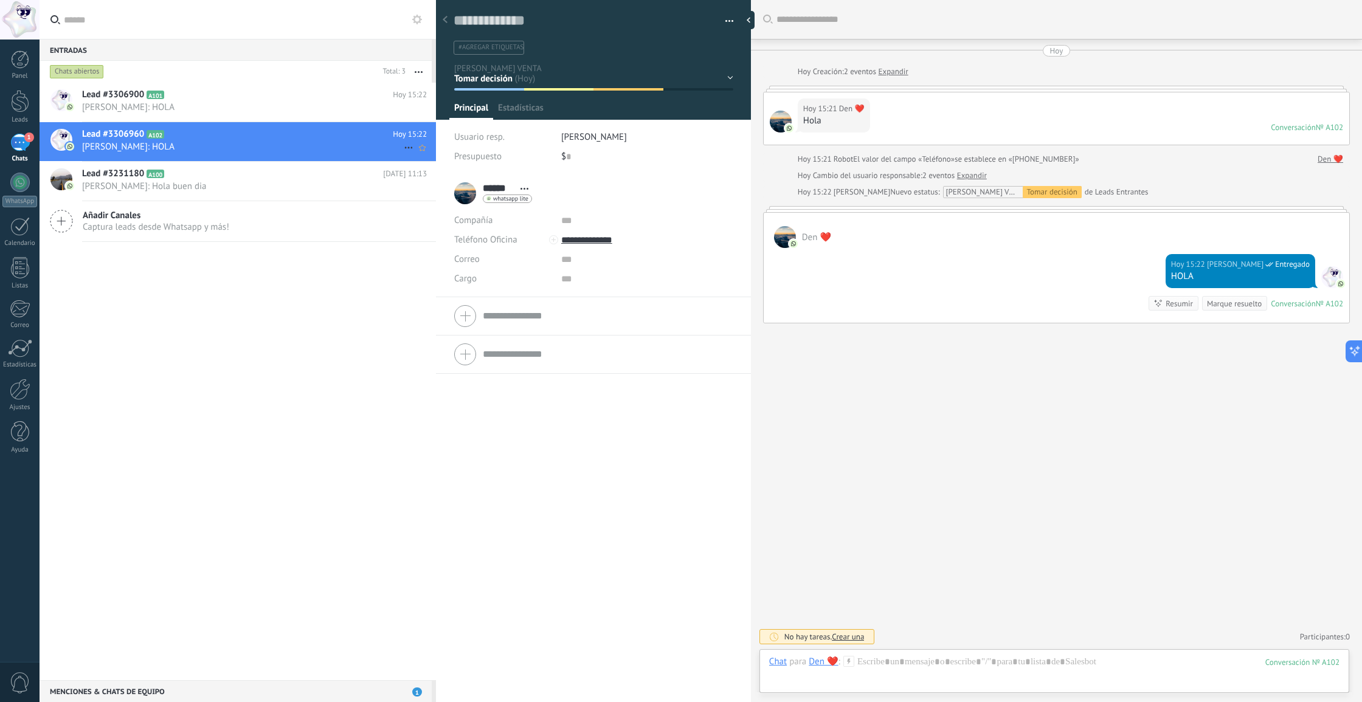
scroll to position [18, 0]
click at [260, 102] on span "[PERSON_NAME]: HOLA" at bounding box center [243, 108] width 322 height 12
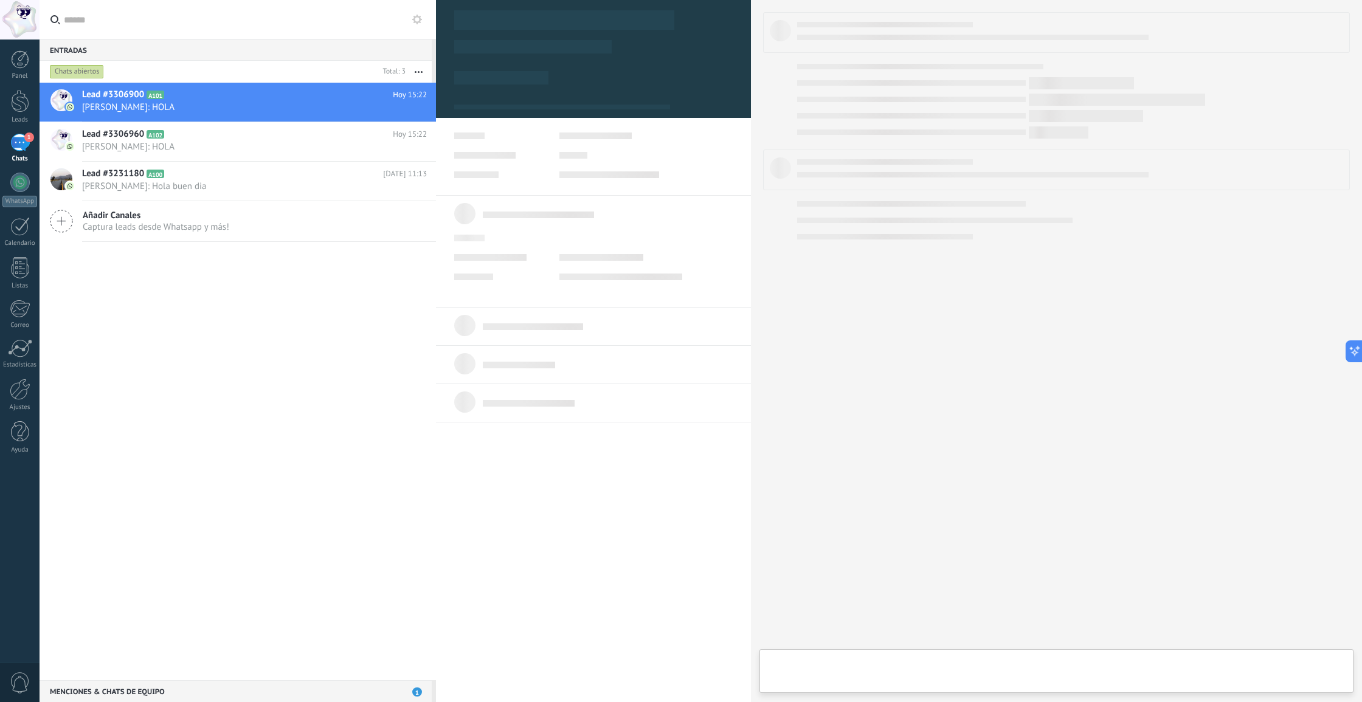
type textarea "**********"
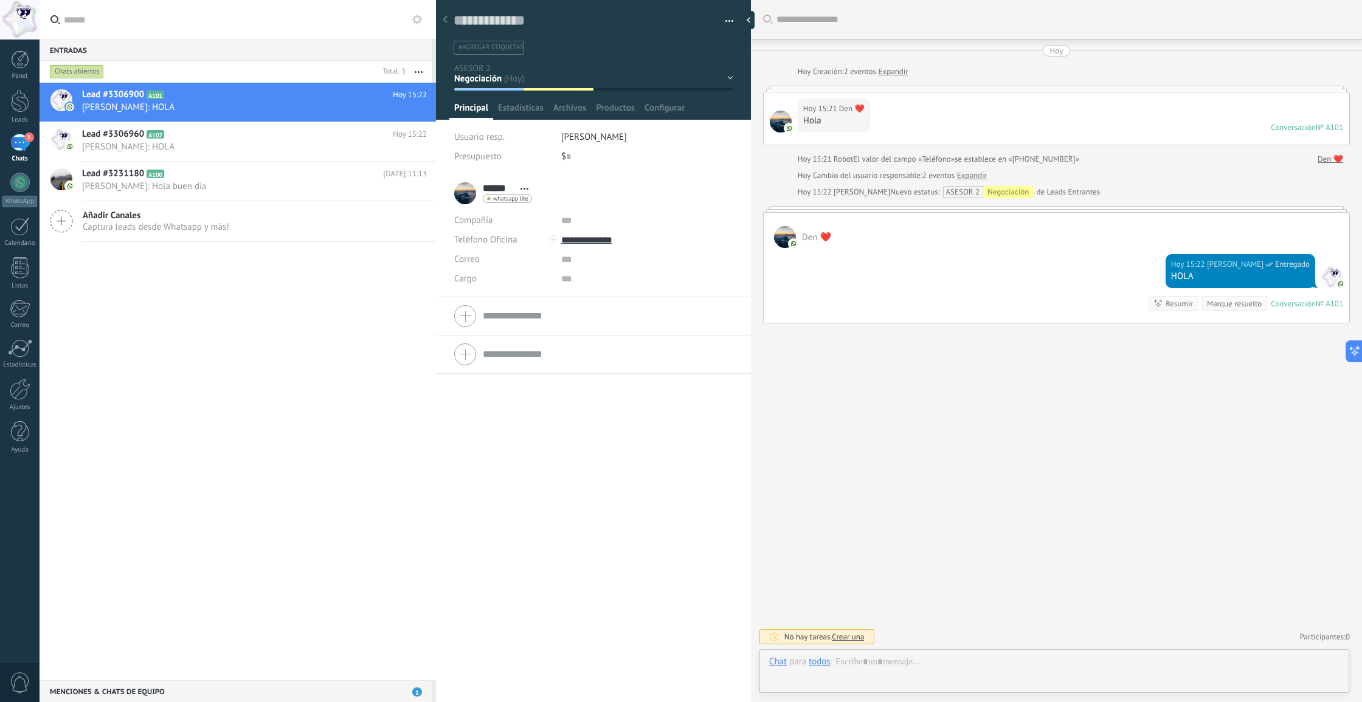
scroll to position [18, 0]
click at [15, 98] on div at bounding box center [20, 101] width 18 height 22
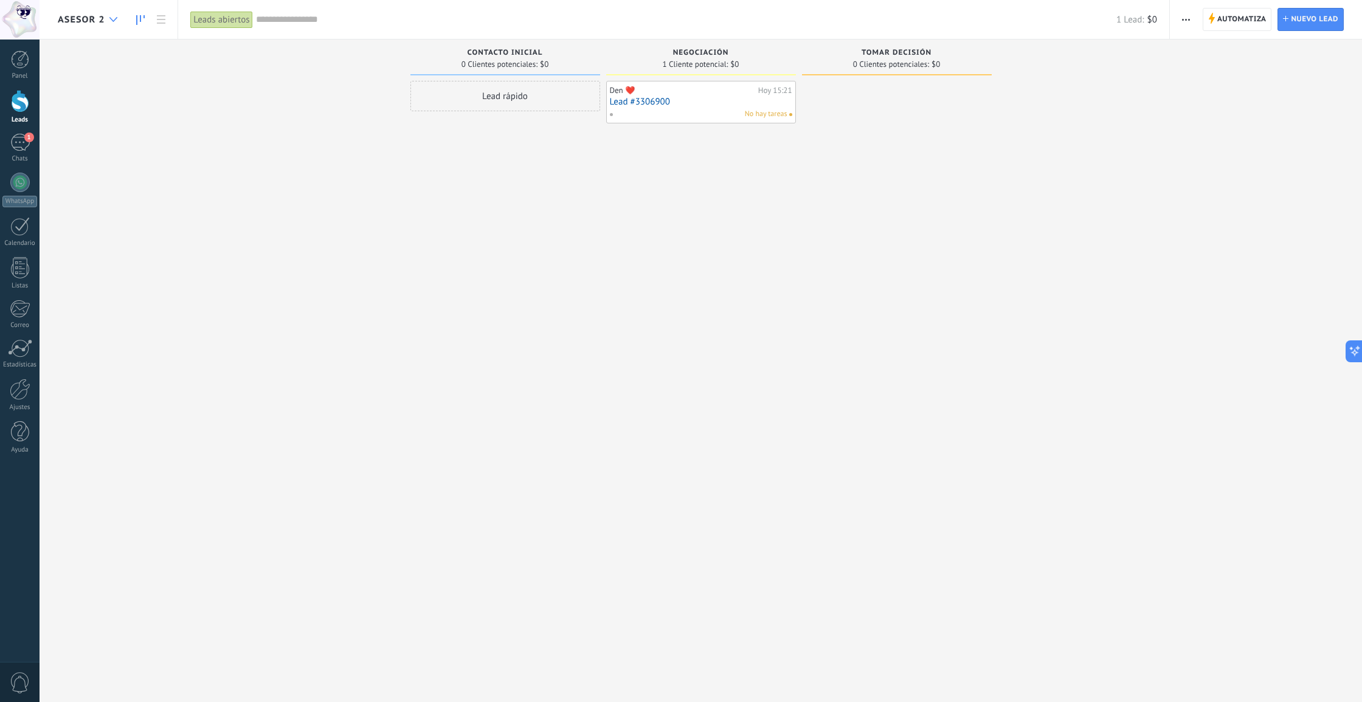
click at [103, 10] on div at bounding box center [113, 20] width 20 height 24
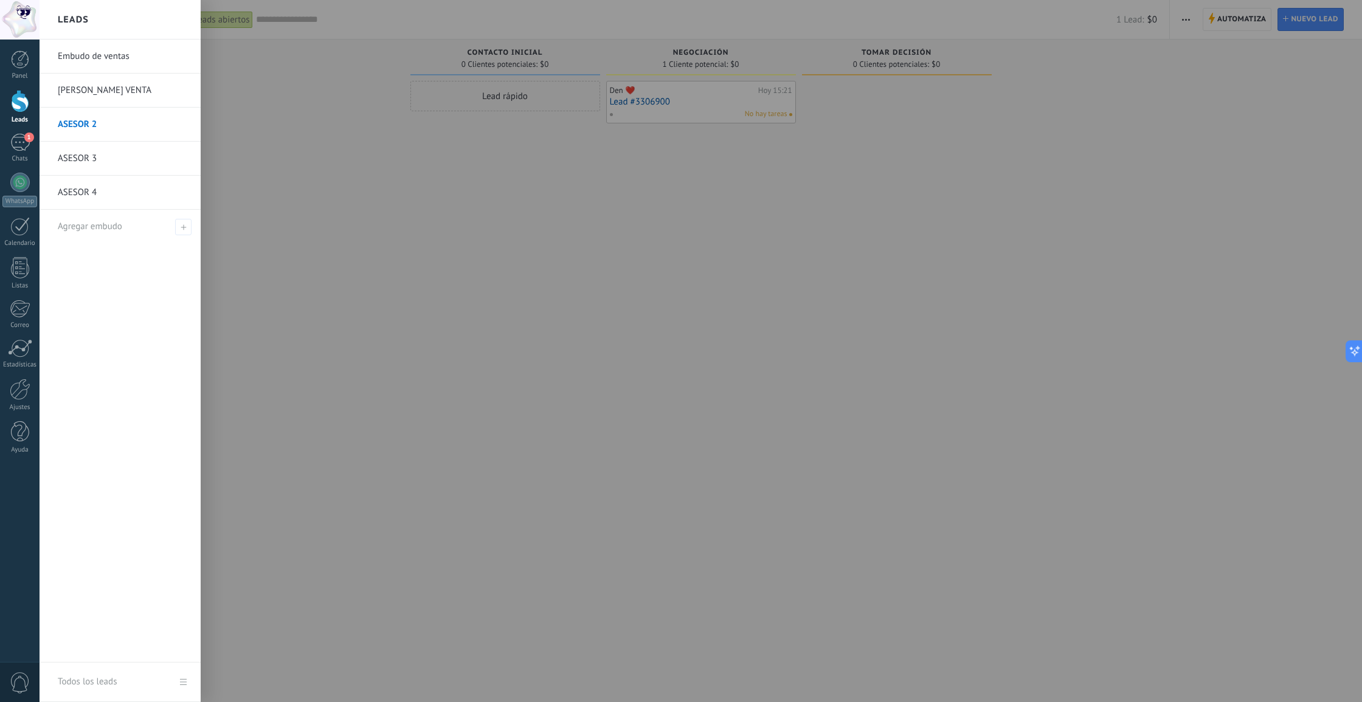
click at [81, 158] on link "ASESOR 3" at bounding box center [123, 159] width 131 height 34
